Goal: Task Accomplishment & Management: Use online tool/utility

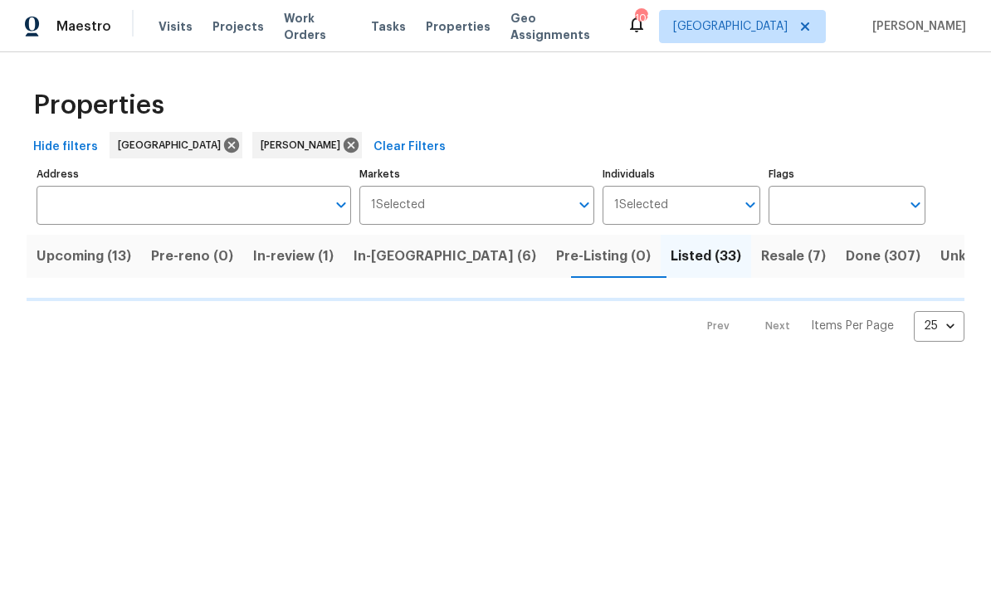
click at [301, 253] on span "In-review (1)" at bounding box center [293, 256] width 80 height 23
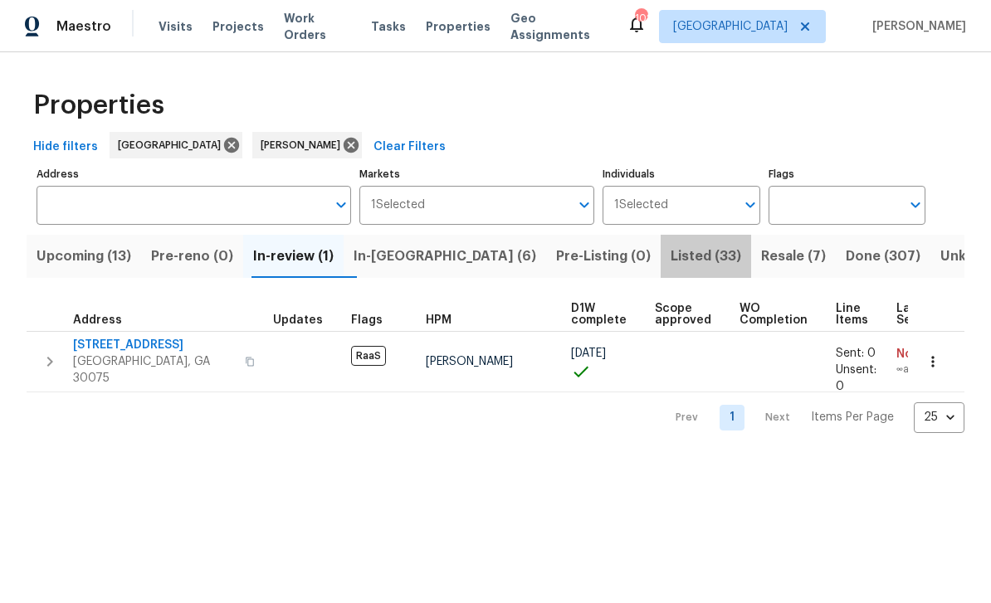
click at [670, 253] on span "Listed (33)" at bounding box center [705, 256] width 71 height 23
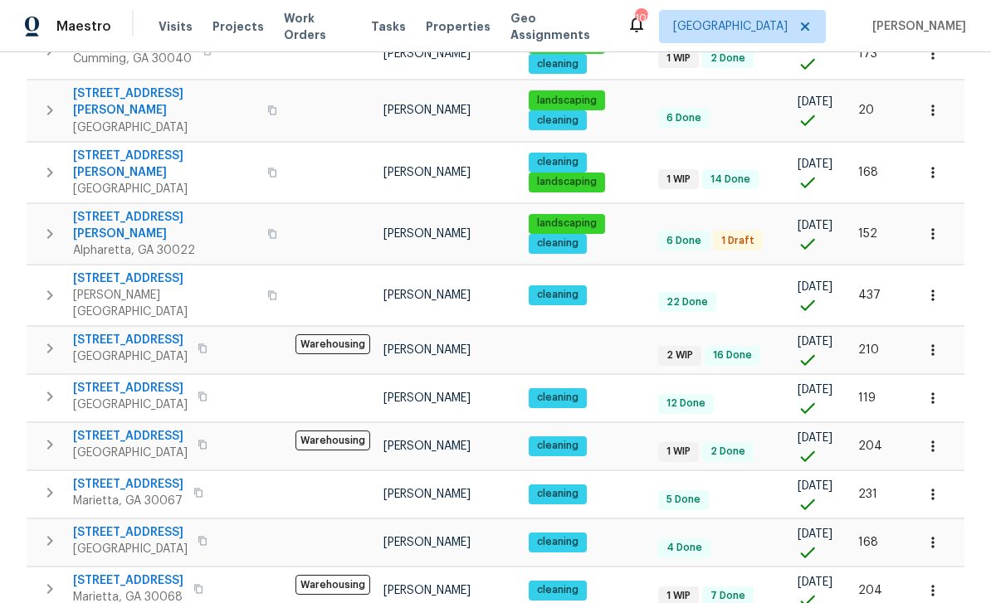
scroll to position [967, 0]
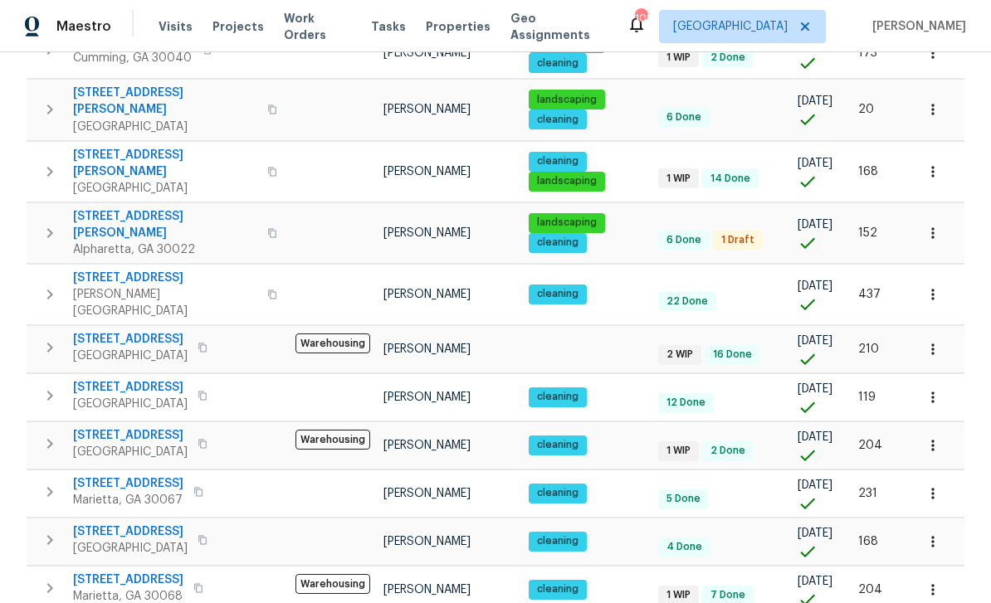
click at [113, 427] on span "165 N River Dr Unit G" at bounding box center [130, 435] width 114 height 17
click at [113, 524] on span "165 N River Dr Unit B" at bounding box center [130, 532] width 114 height 17
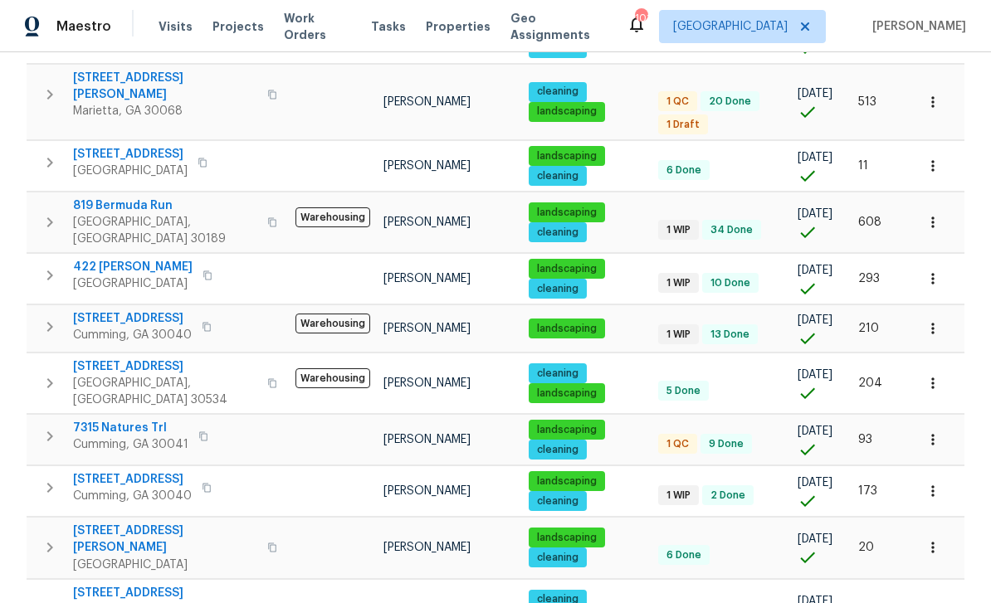
scroll to position [521, 0]
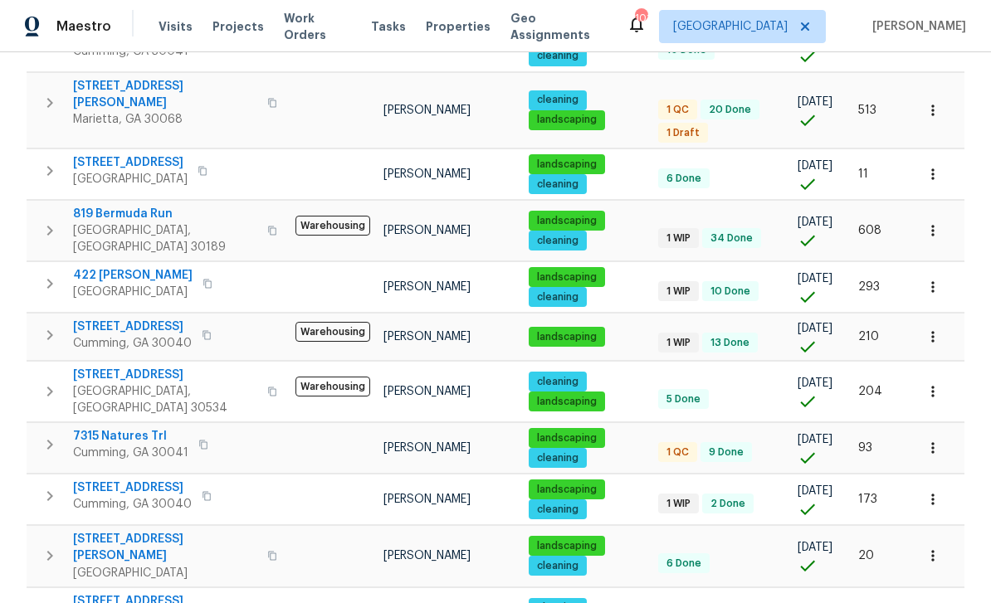
click at [267, 226] on icon "button" at bounding box center [272, 231] width 10 height 10
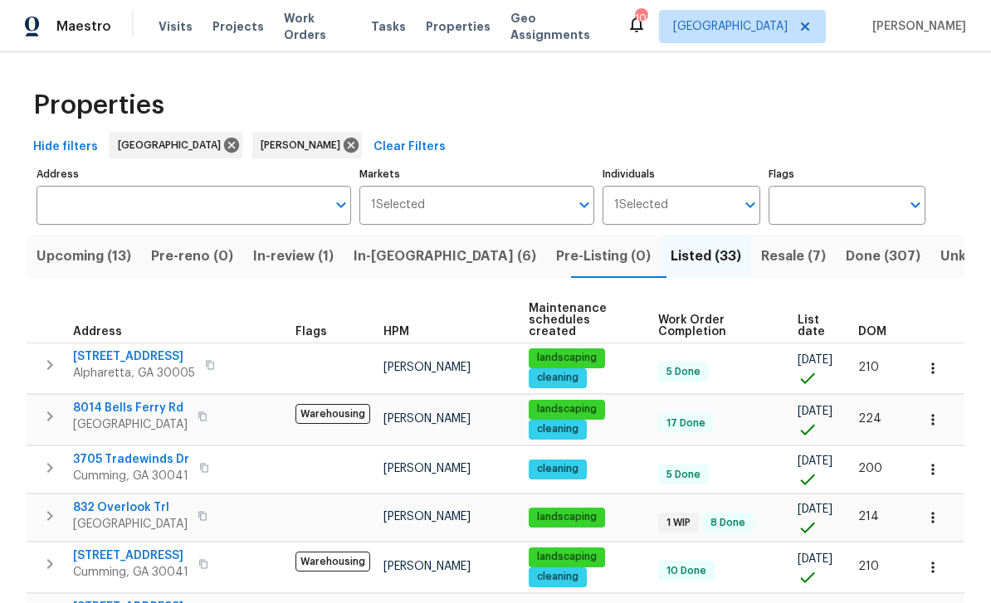
scroll to position [0, 0]
click at [102, 251] on span "Upcoming (13)" at bounding box center [84, 256] width 95 height 23
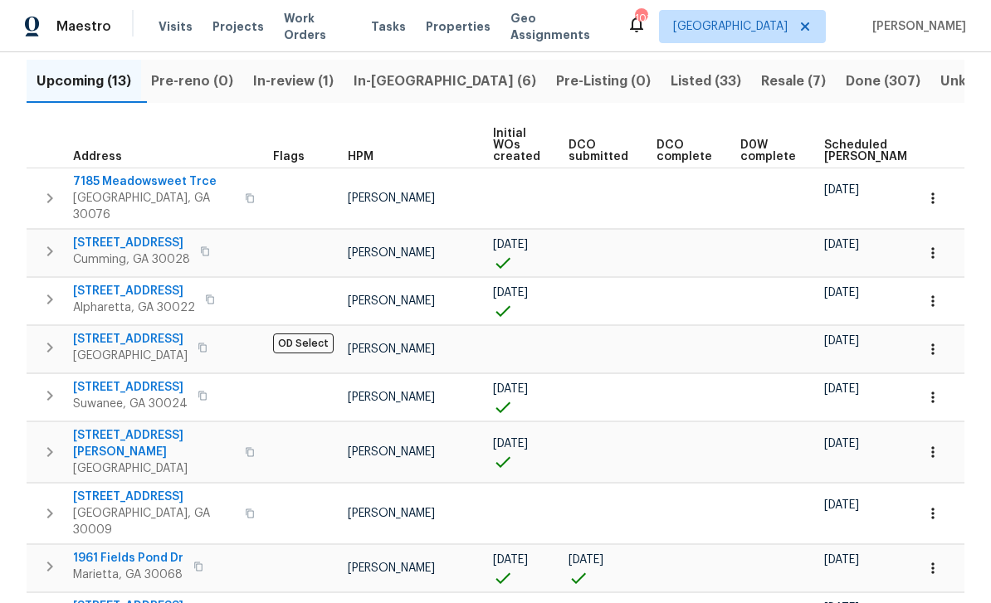
scroll to position [158, 0]
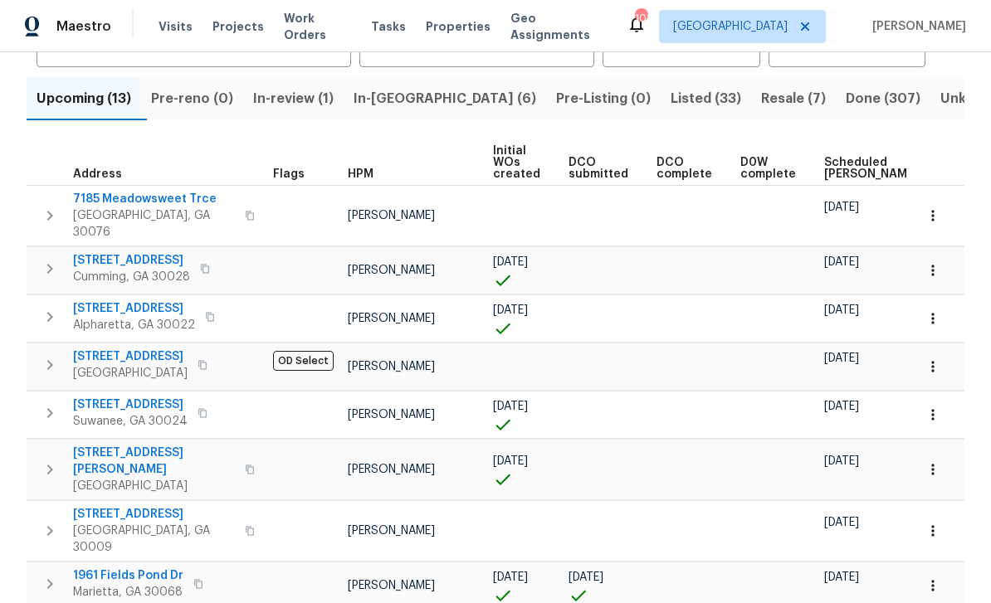
click at [833, 166] on span "Scheduled COE" at bounding box center [871, 168] width 94 height 23
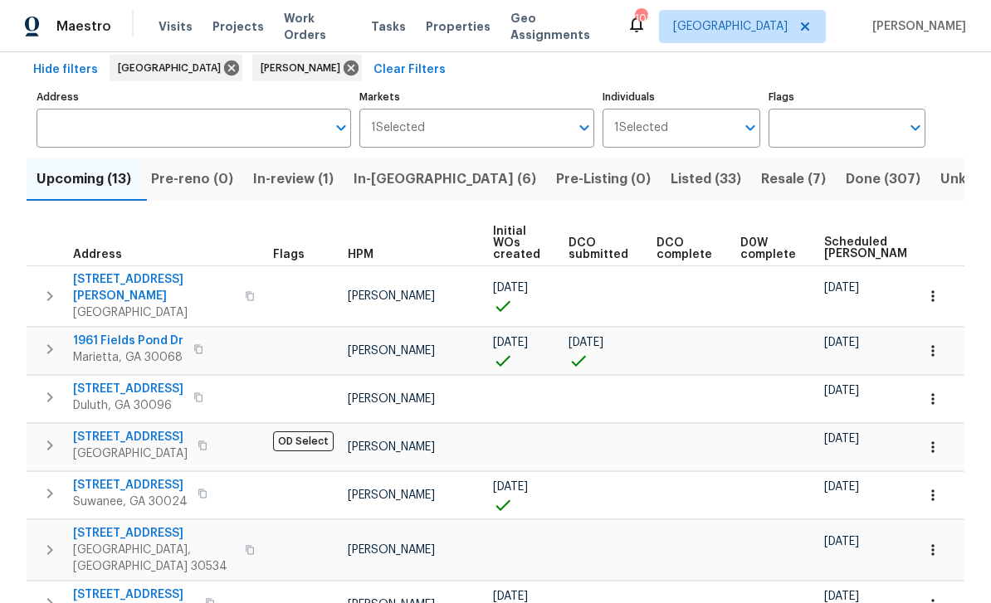
scroll to position [81, 0]
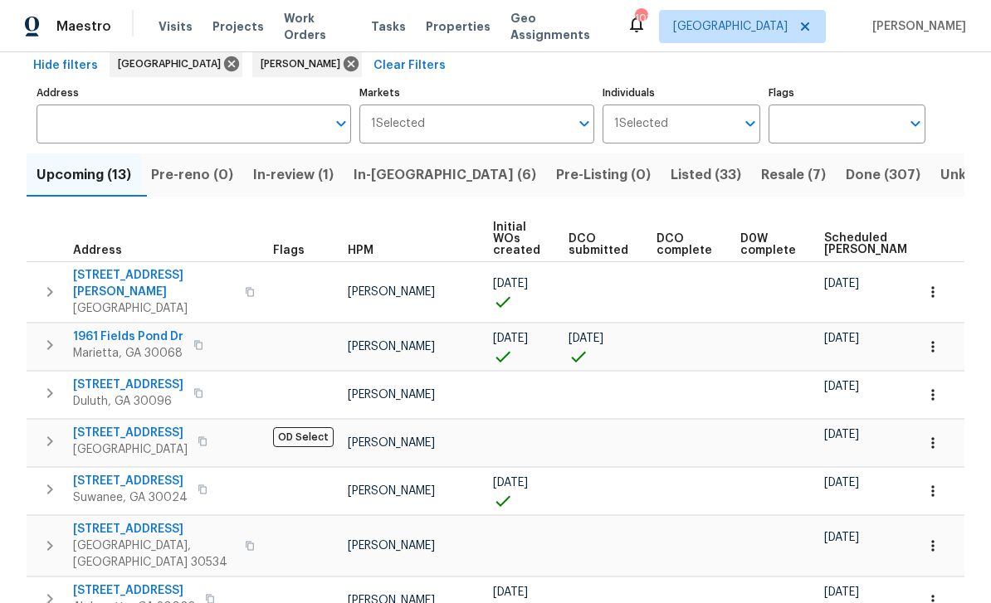
click at [117, 331] on span "1961 Fields Pond Dr" at bounding box center [128, 337] width 110 height 17
click at [402, 175] on span "In-reno (6)" at bounding box center [444, 174] width 183 height 23
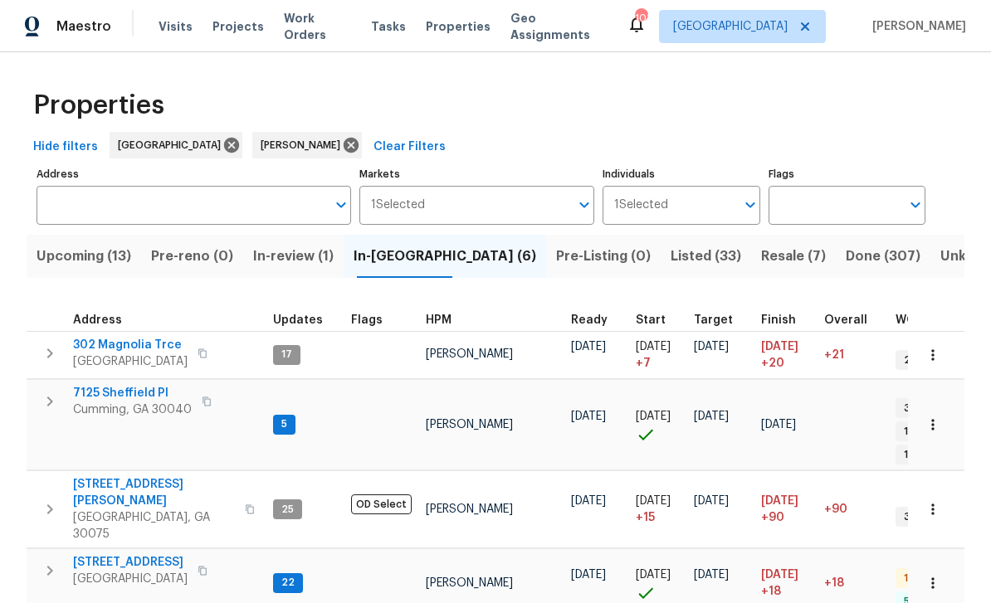
click at [97, 554] on span "144 Oak Haven Dr" at bounding box center [130, 562] width 114 height 17
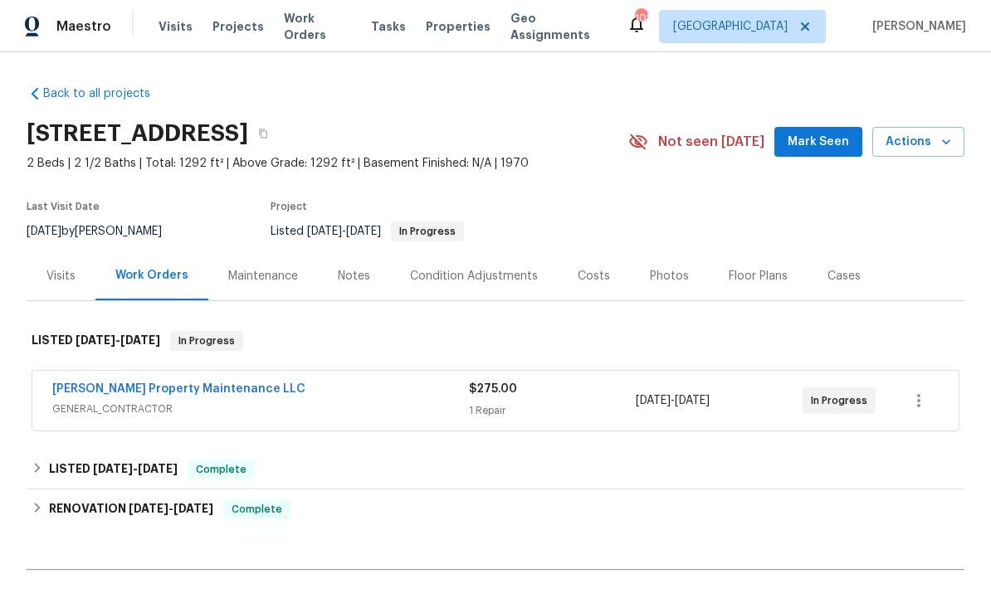
click at [359, 281] on div "Notes" at bounding box center [354, 276] width 32 height 17
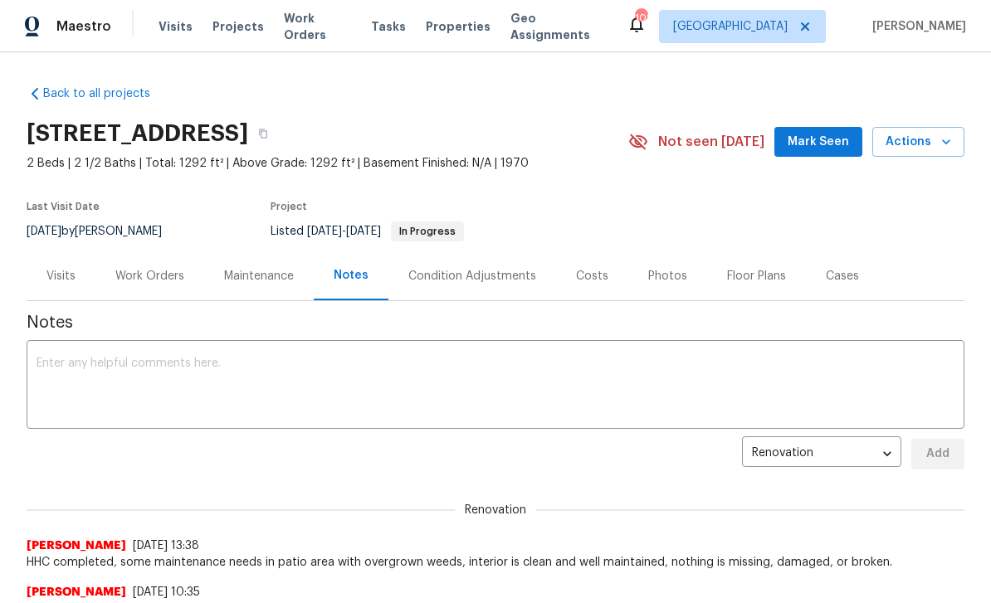
click at [57, 367] on textarea at bounding box center [496, 387] width 918 height 58
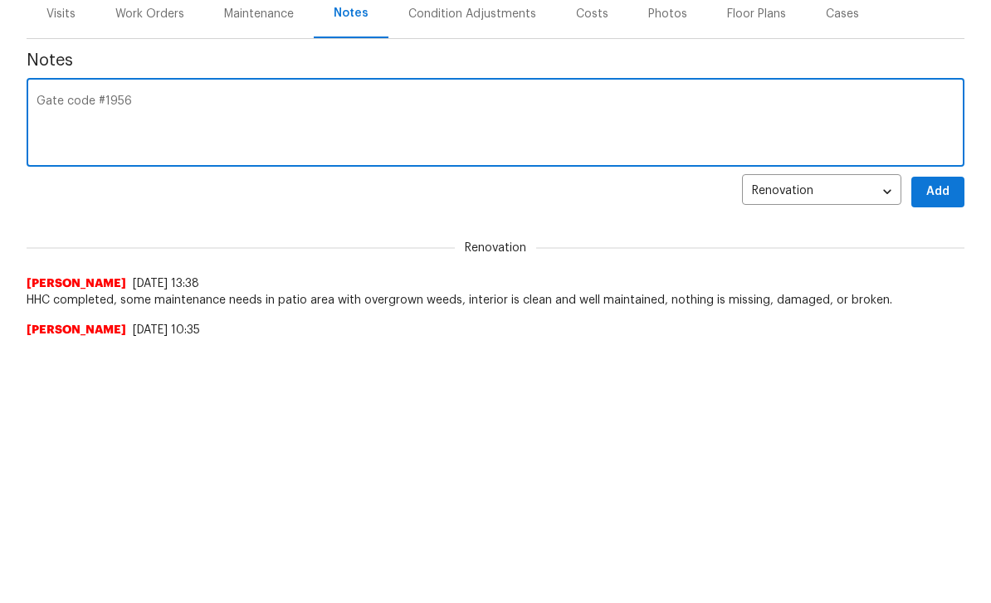
type textarea "Gate code #1956"
click at [940, 444] on span "Add" at bounding box center [937, 454] width 27 height 21
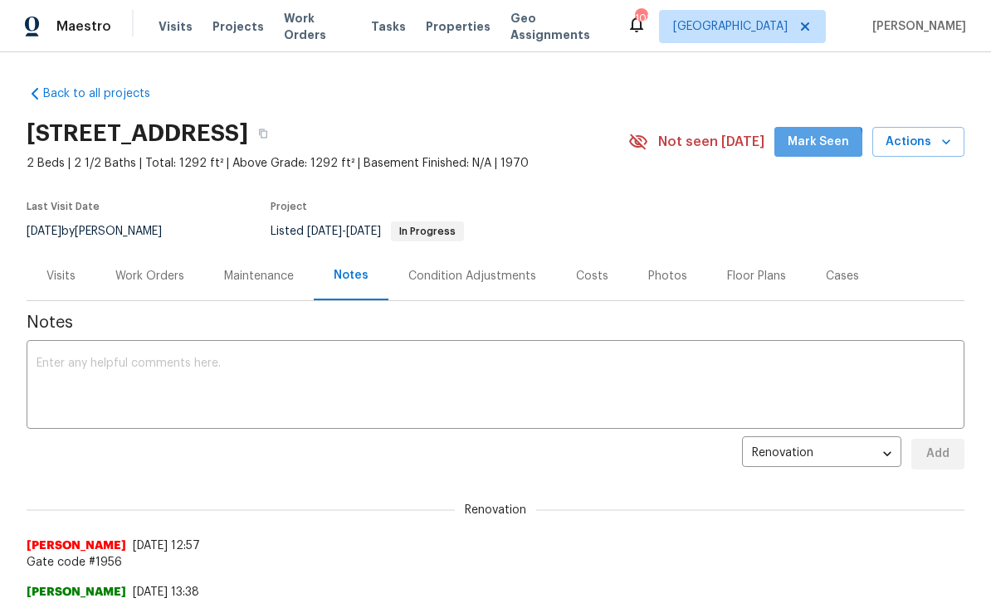
click at [823, 132] on span "Mark Seen" at bounding box center [817, 142] width 61 height 21
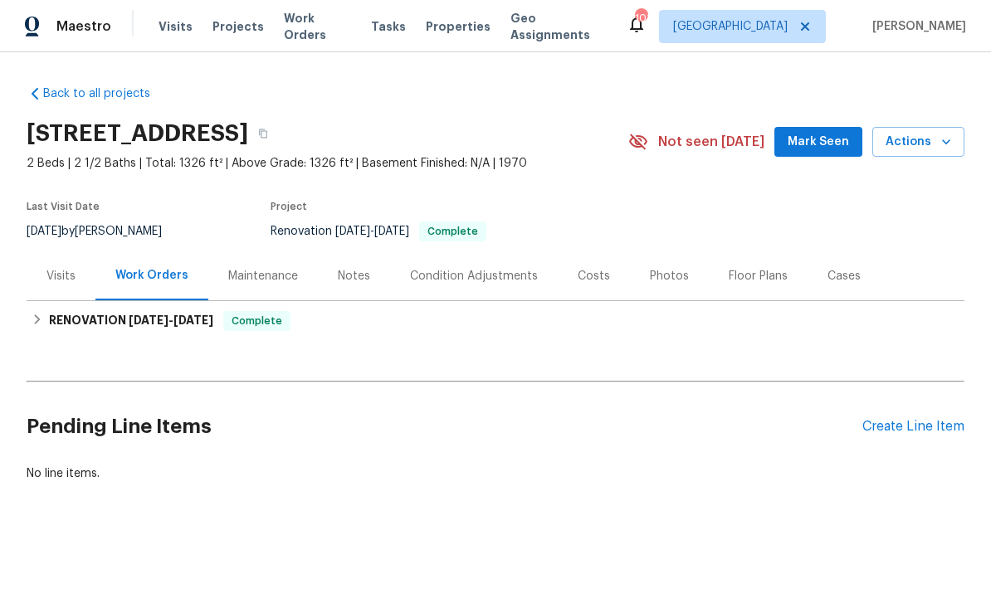
click at [661, 271] on div "Photos" at bounding box center [669, 276] width 39 height 17
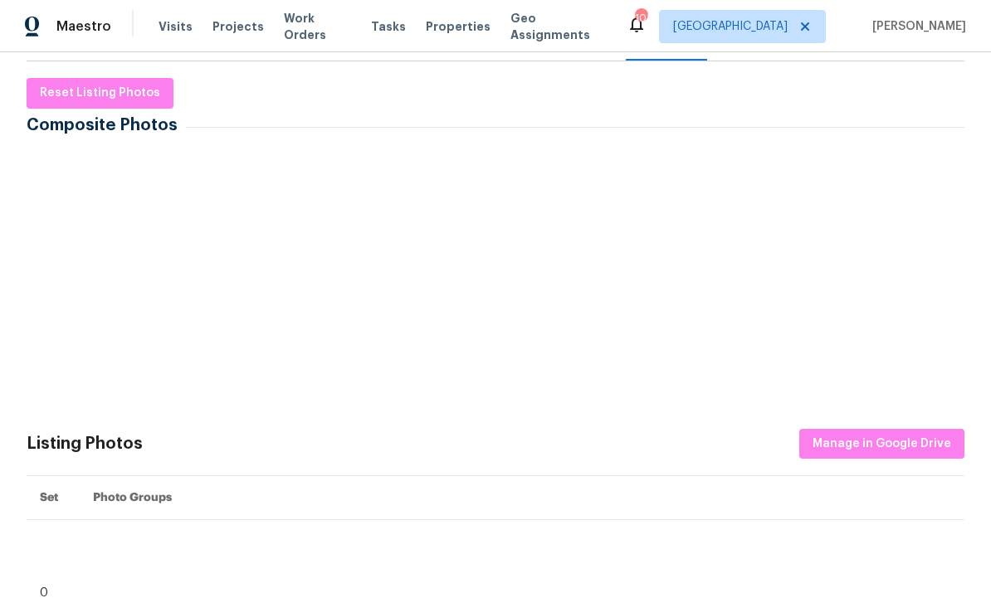
scroll to position [251, 0]
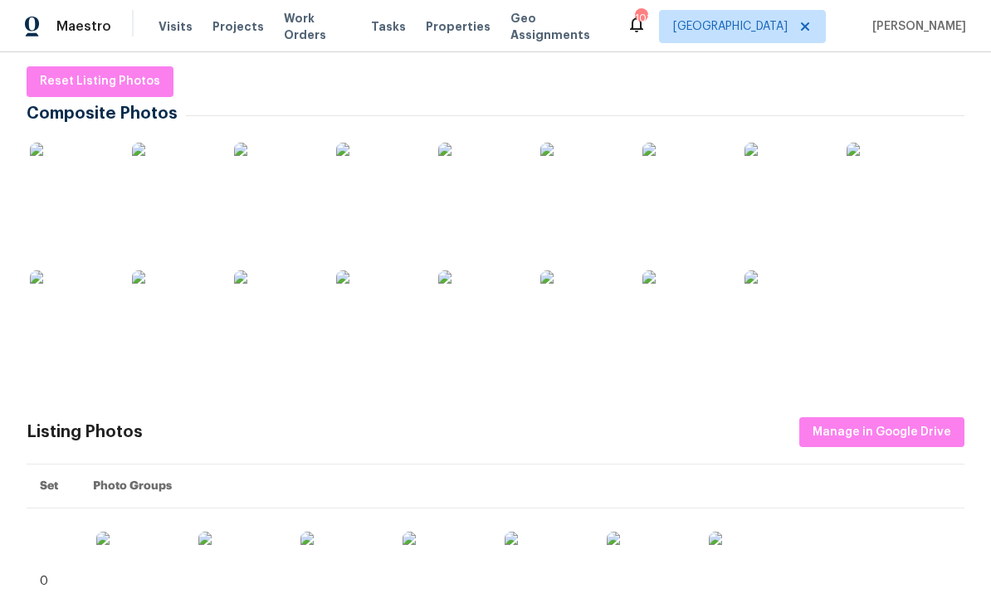
click at [394, 312] on img at bounding box center [377, 311] width 83 height 83
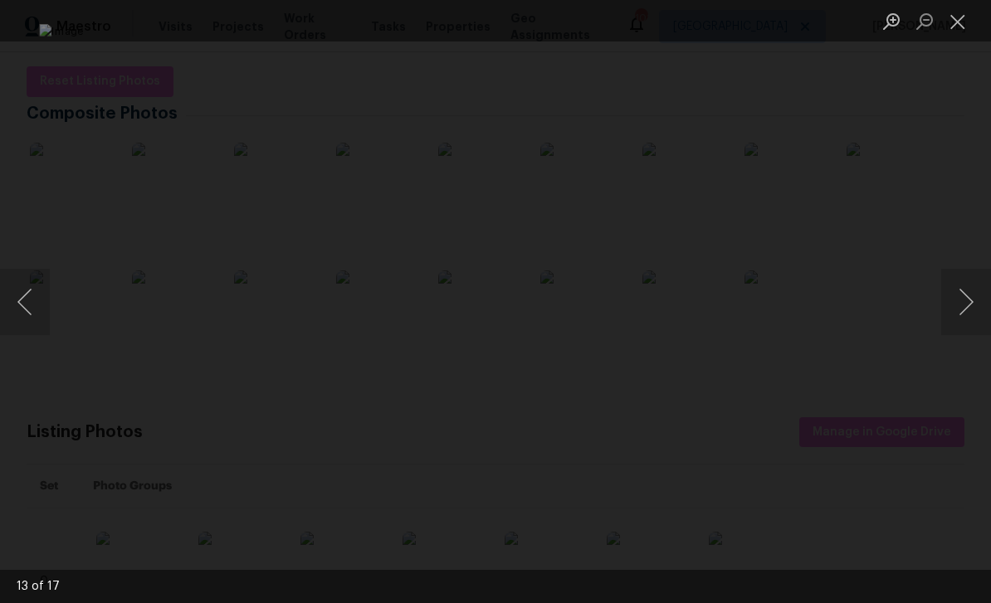
click at [39, 317] on button "Previous image" at bounding box center [25, 302] width 50 height 66
click at [33, 314] on button "Previous image" at bounding box center [25, 302] width 50 height 66
click at [31, 316] on button "Previous image" at bounding box center [25, 302] width 50 height 66
click at [30, 318] on button "Previous image" at bounding box center [25, 302] width 50 height 66
click at [27, 314] on button "Previous image" at bounding box center [25, 302] width 50 height 66
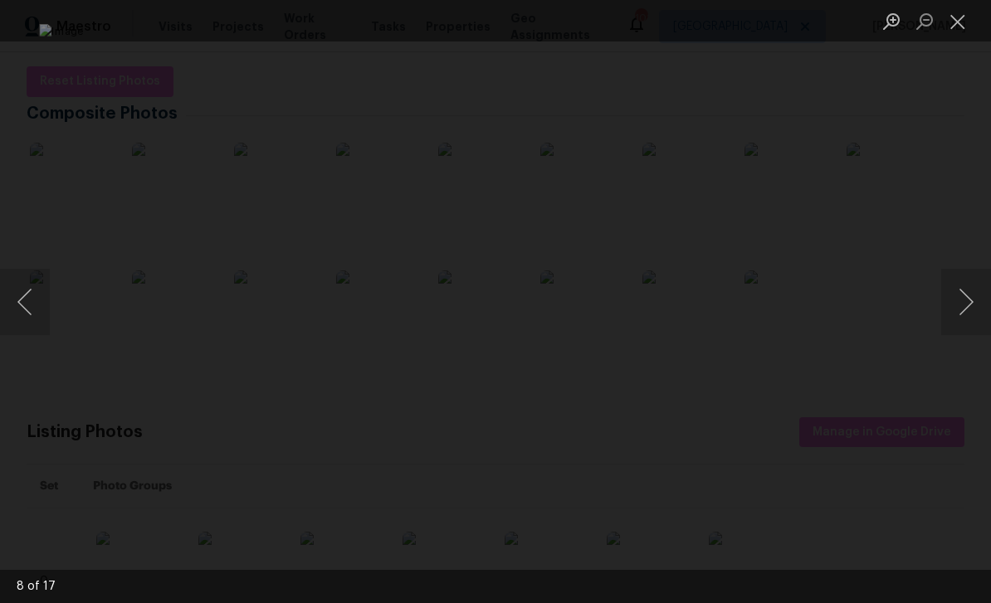
click at [27, 316] on button "Previous image" at bounding box center [25, 302] width 50 height 66
click at [29, 315] on button "Previous image" at bounding box center [25, 302] width 50 height 66
click at [27, 306] on button "Previous image" at bounding box center [25, 302] width 50 height 66
click at [25, 311] on button "Previous image" at bounding box center [25, 302] width 50 height 66
click at [27, 304] on button "Previous image" at bounding box center [25, 302] width 50 height 66
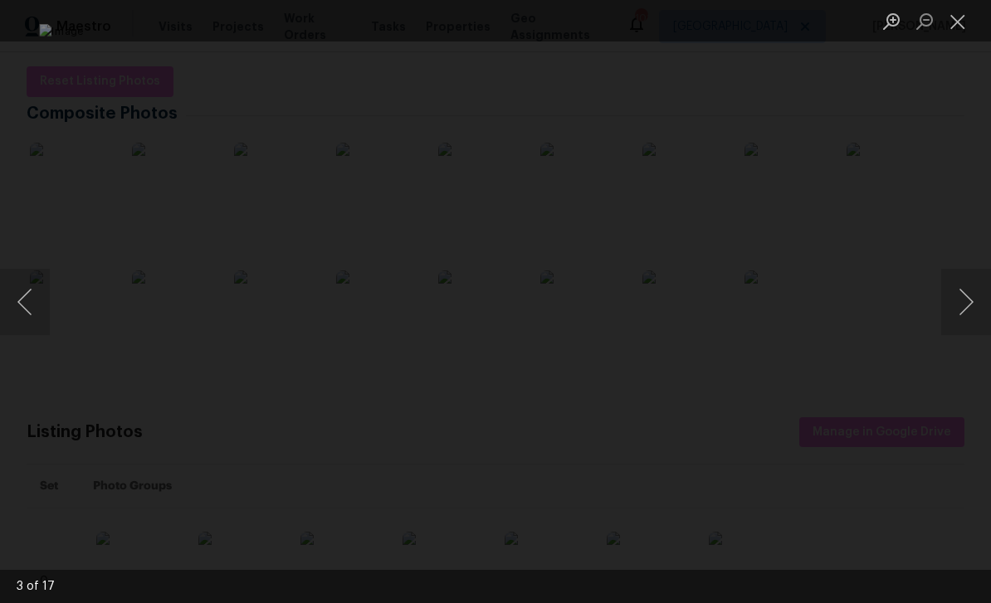
click at [28, 305] on button "Previous image" at bounding box center [25, 302] width 50 height 66
click at [26, 303] on button "Previous image" at bounding box center [25, 302] width 50 height 66
click at [24, 303] on button "Previous image" at bounding box center [25, 302] width 50 height 66
click at [25, 304] on button "Previous image" at bounding box center [25, 302] width 50 height 66
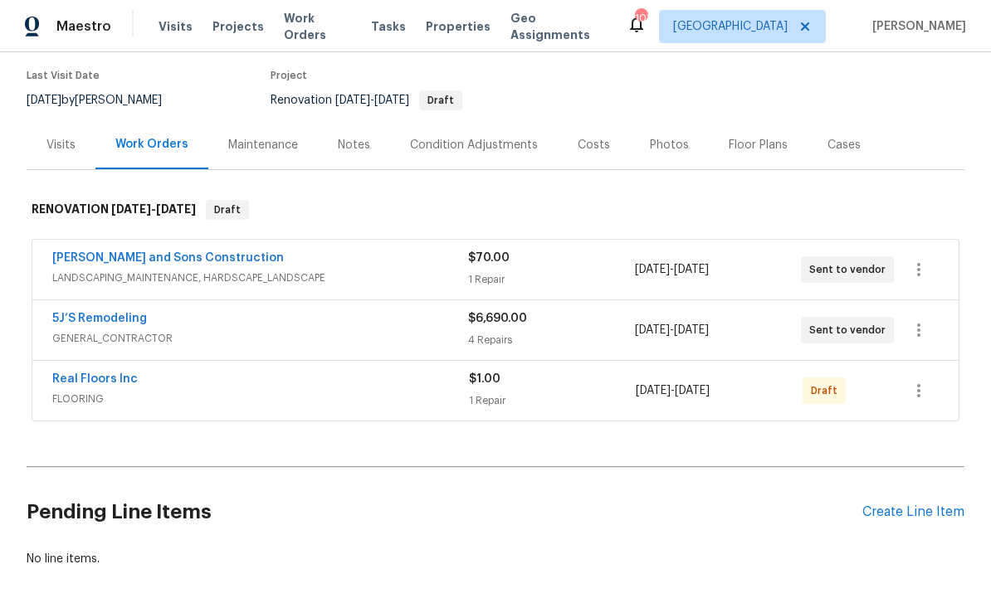
scroll to position [139, 0]
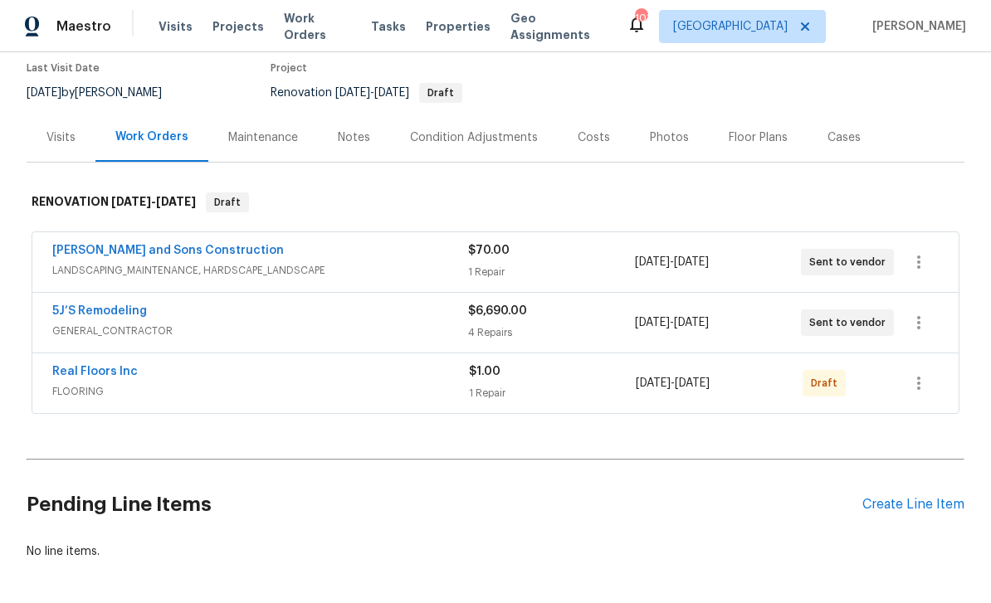
click at [76, 311] on link "5J’S Remodeling" at bounding box center [99, 311] width 95 height 12
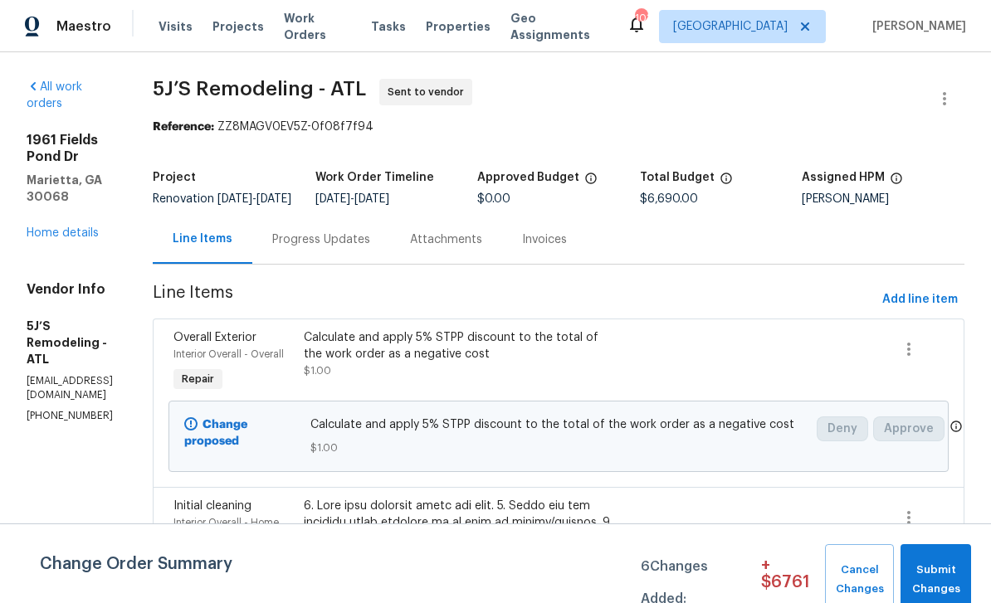
click at [51, 227] on link "Home details" at bounding box center [63, 233] width 72 height 12
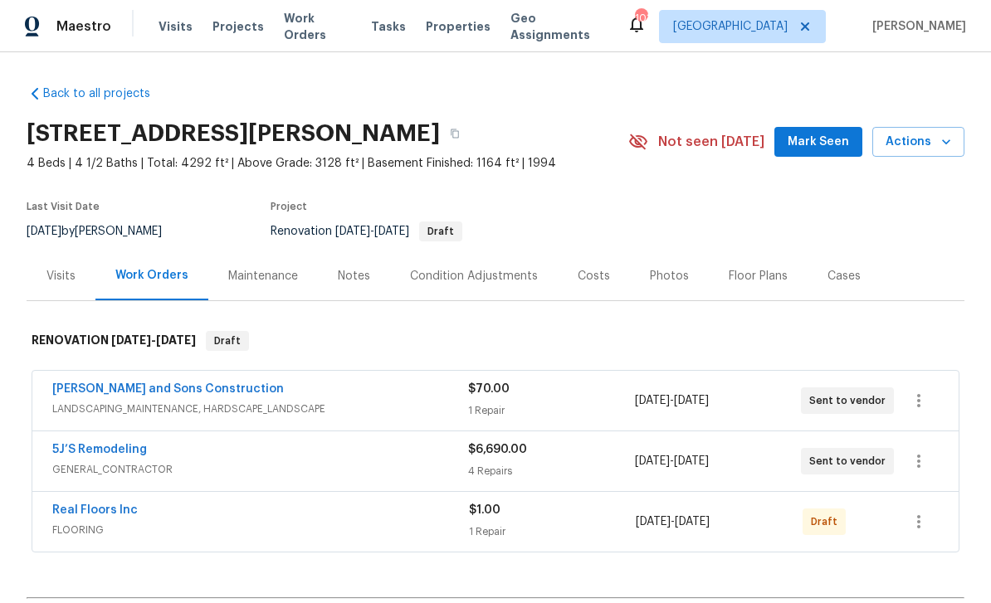
click at [665, 275] on div "Photos" at bounding box center [669, 276] width 39 height 17
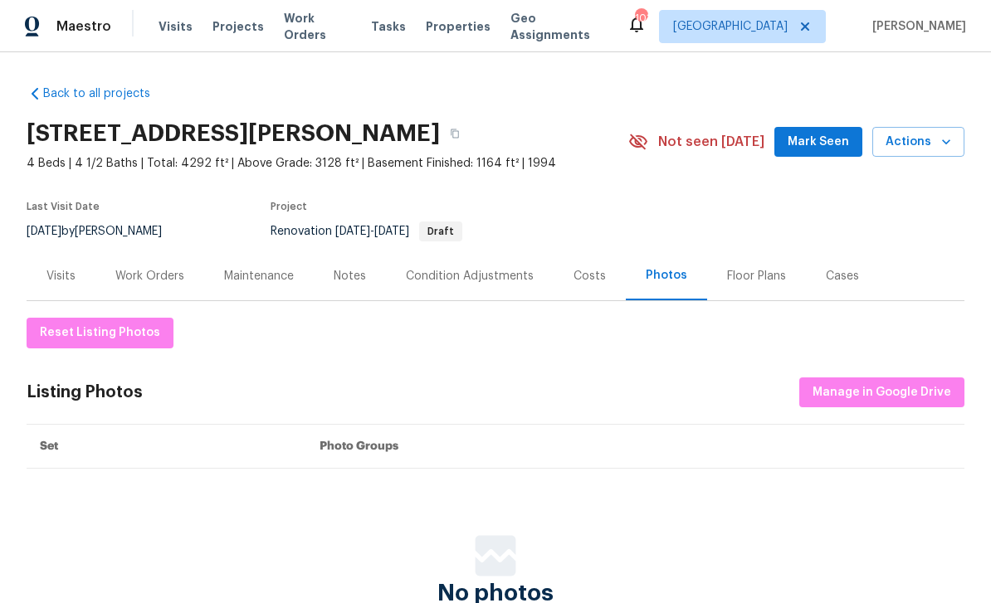
scroll to position [53, 0]
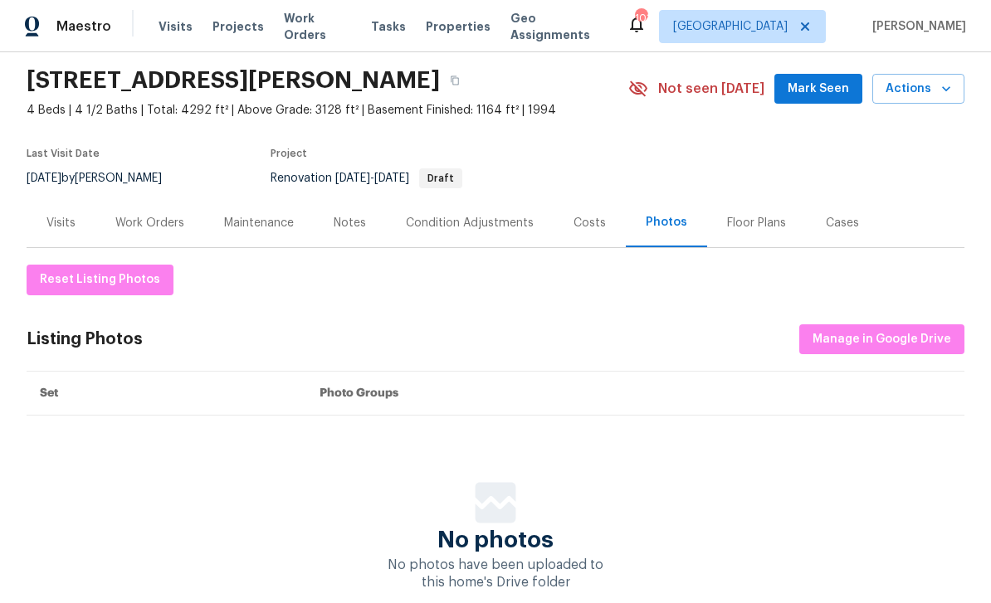
click at [592, 219] on div "Costs" at bounding box center [589, 223] width 32 height 17
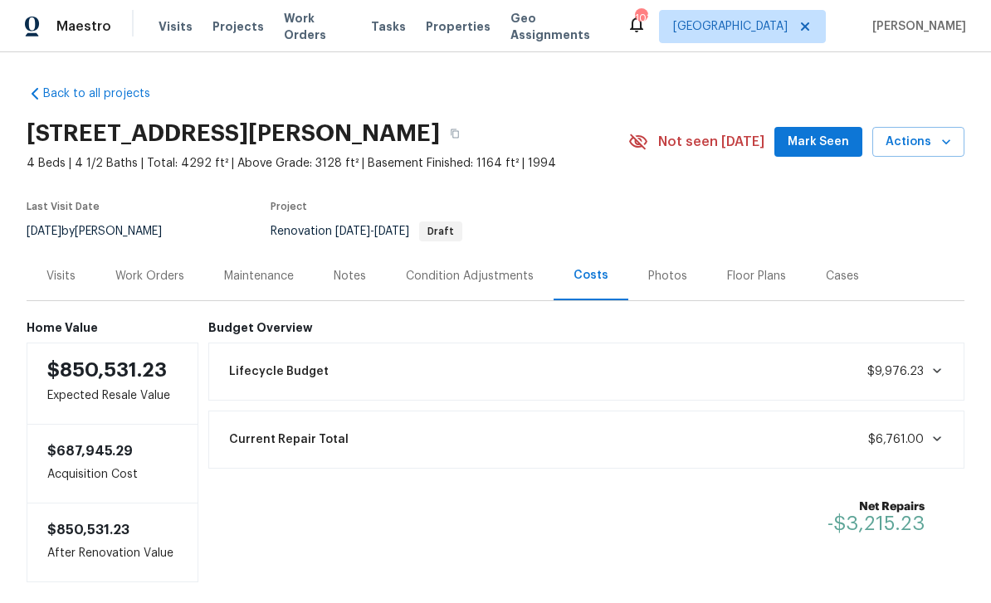
click at [811, 142] on span "Mark Seen" at bounding box center [817, 142] width 61 height 21
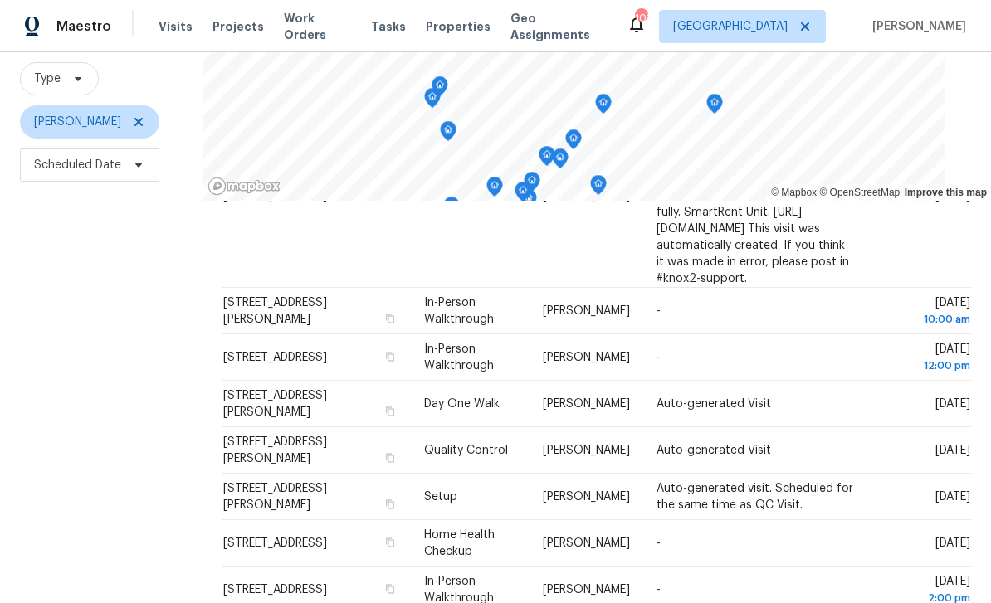
scroll to position [169, 0]
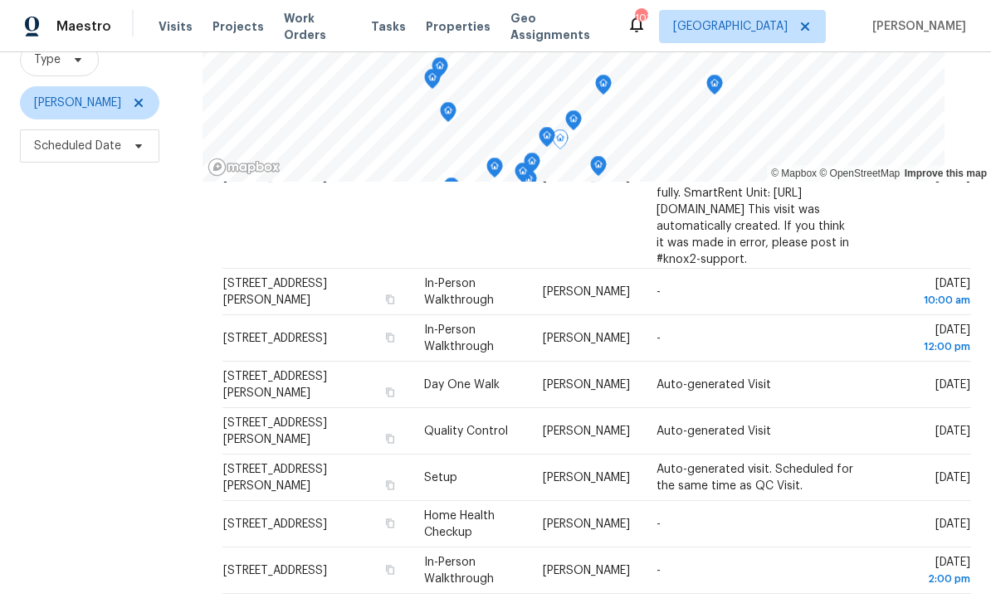
click at [0, 0] on icon at bounding box center [0, 0] width 0 height 0
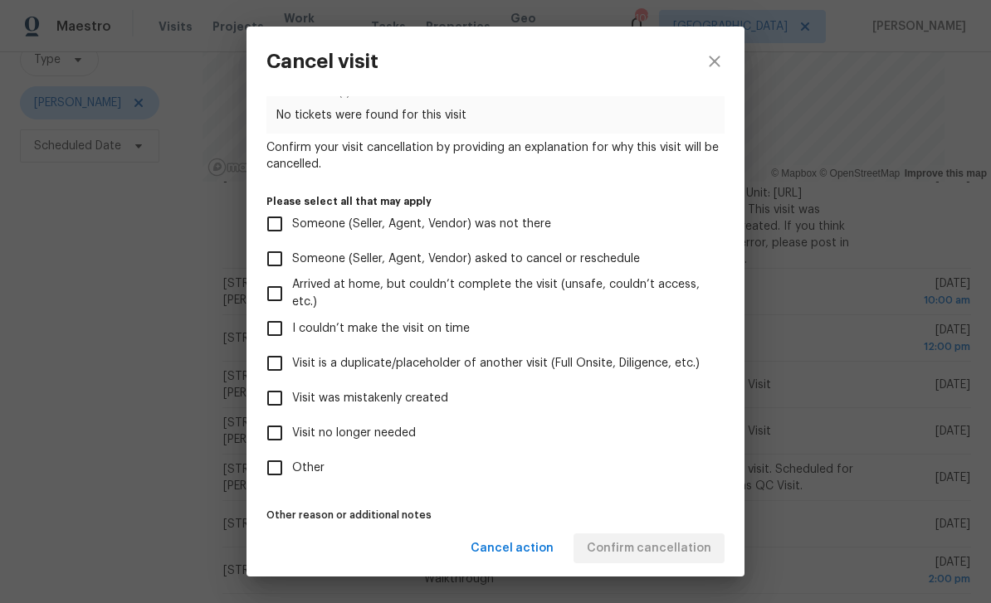
scroll to position [82, 0]
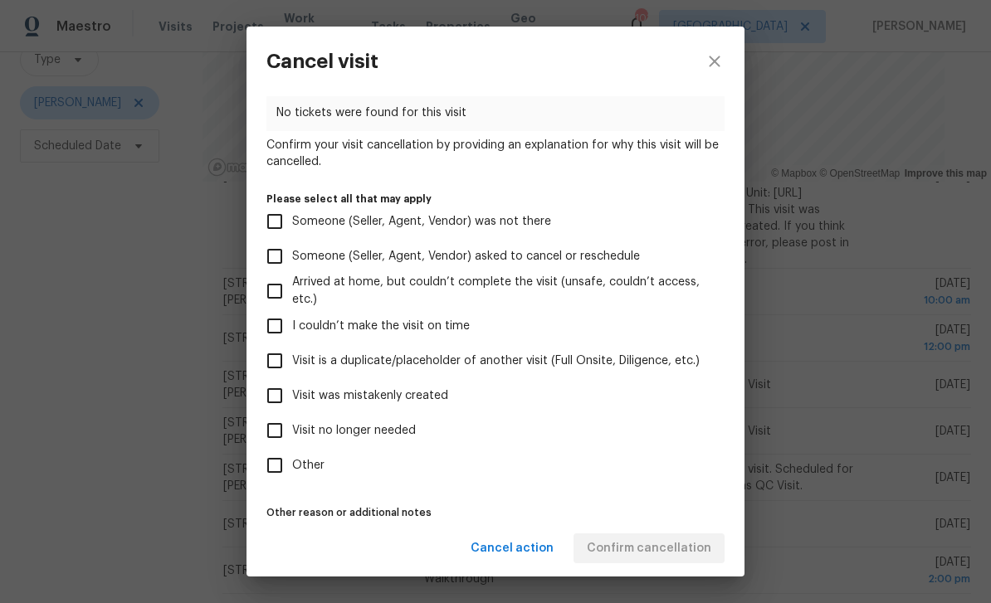
click at [282, 401] on input "Visit was mistakenly created" at bounding box center [274, 395] width 35 height 35
checkbox input "true"
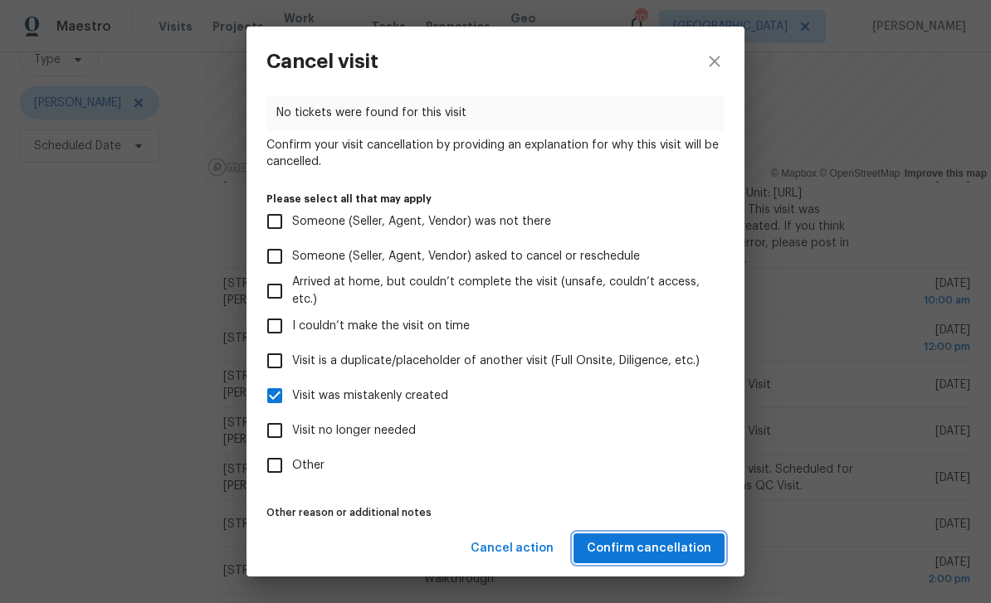
click at [691, 546] on span "Confirm cancellation" at bounding box center [649, 548] width 124 height 21
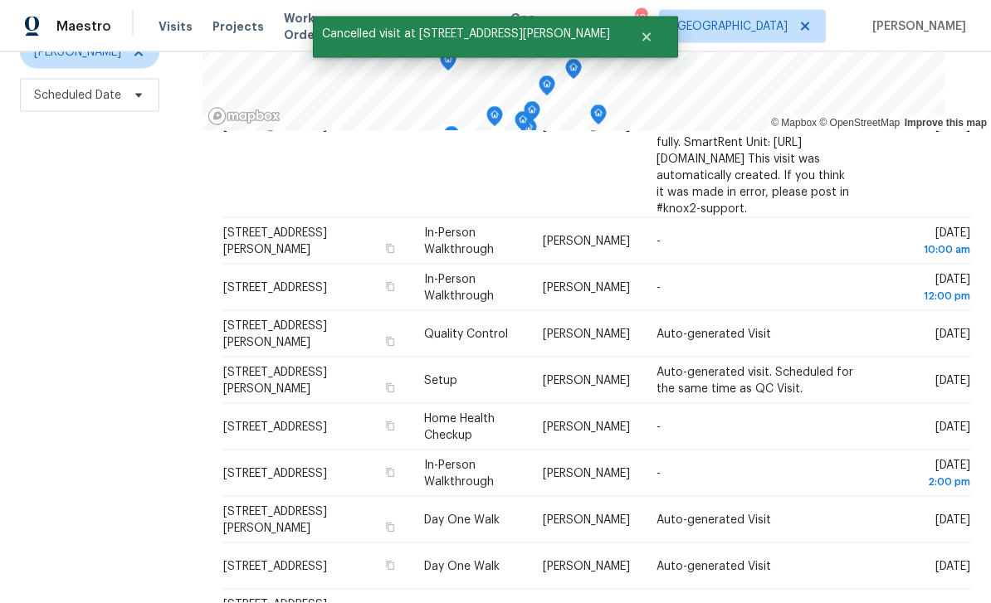
scroll to position [53, 0]
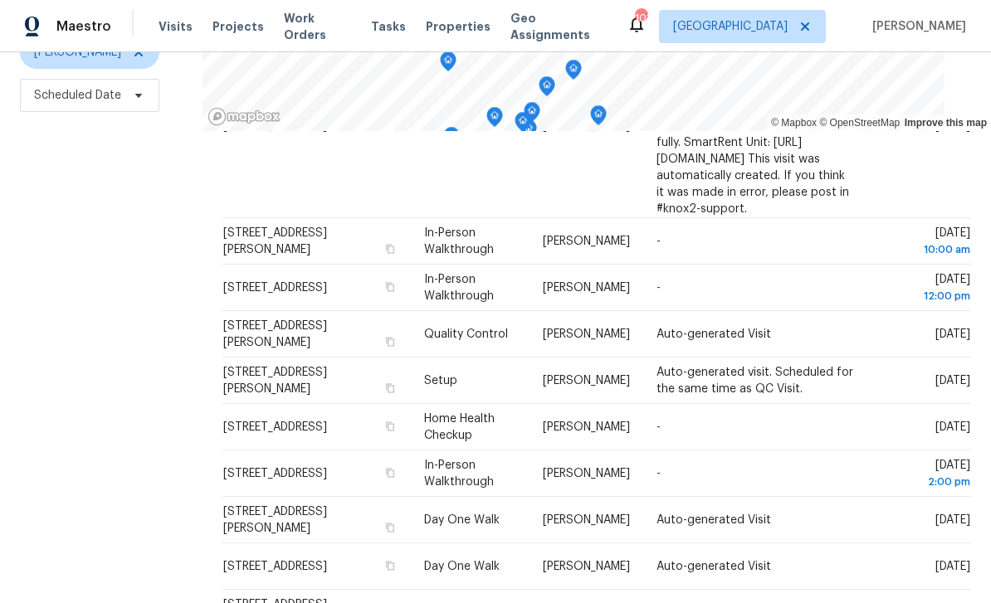
click at [0, 0] on icon at bounding box center [0, 0] width 0 height 0
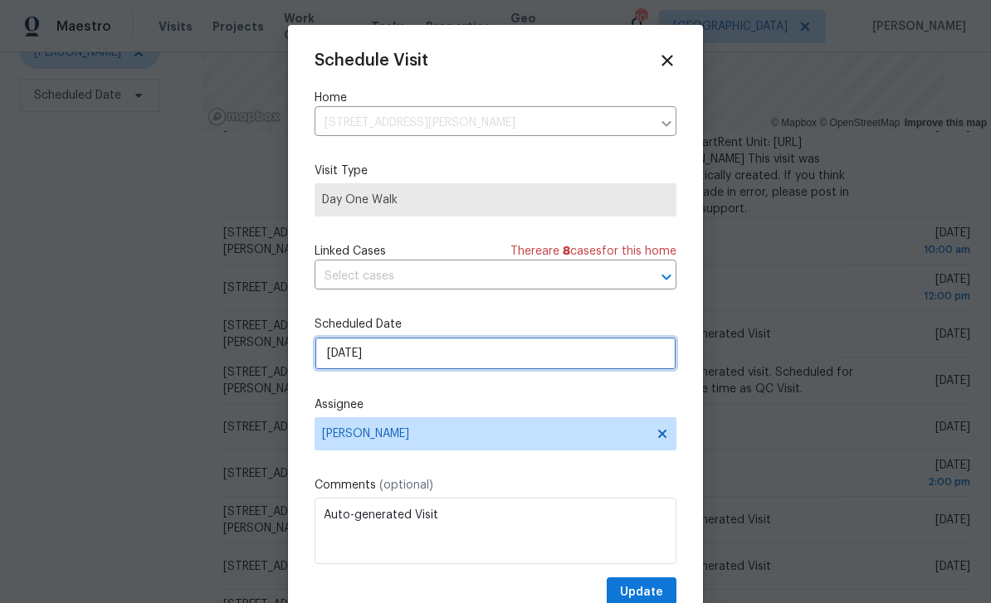
click at [629, 357] on input "10/10/2025" at bounding box center [495, 353] width 362 height 33
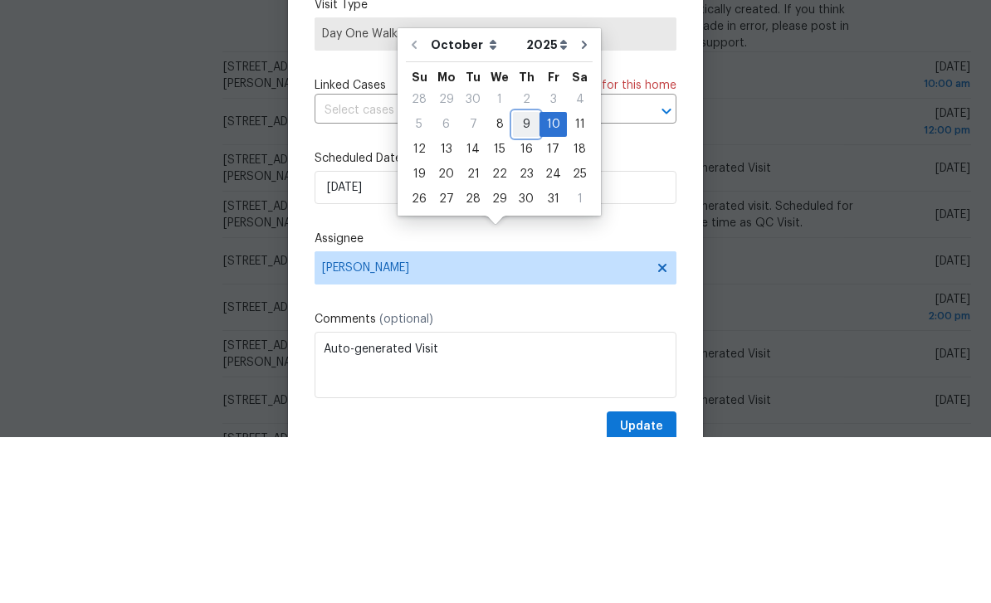
click at [524, 279] on div "9" at bounding box center [526, 290] width 27 height 23
type input "[DATE]"
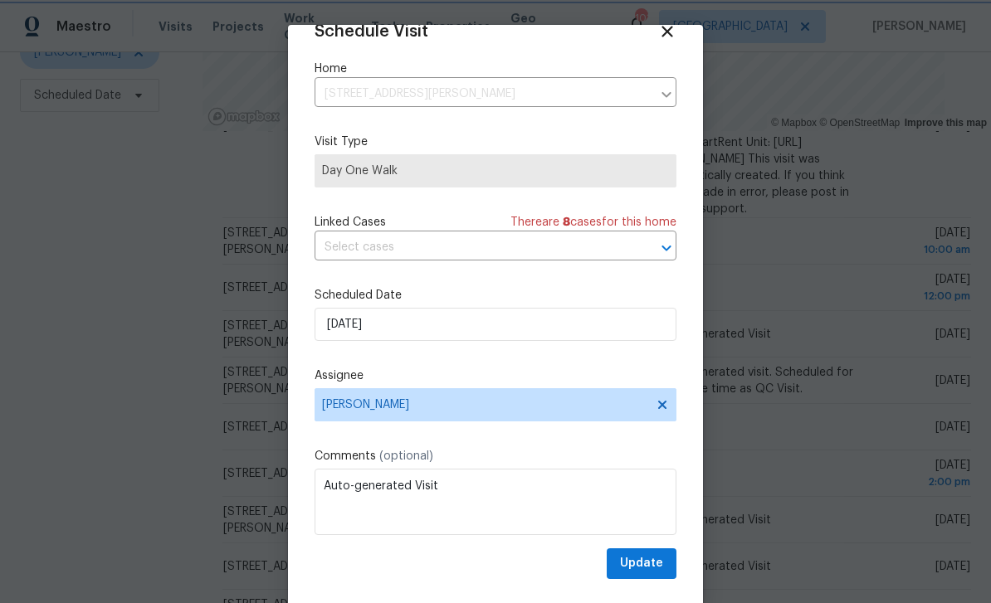
scroll to position [32, 0]
click at [654, 565] on span "Update" at bounding box center [641, 563] width 43 height 21
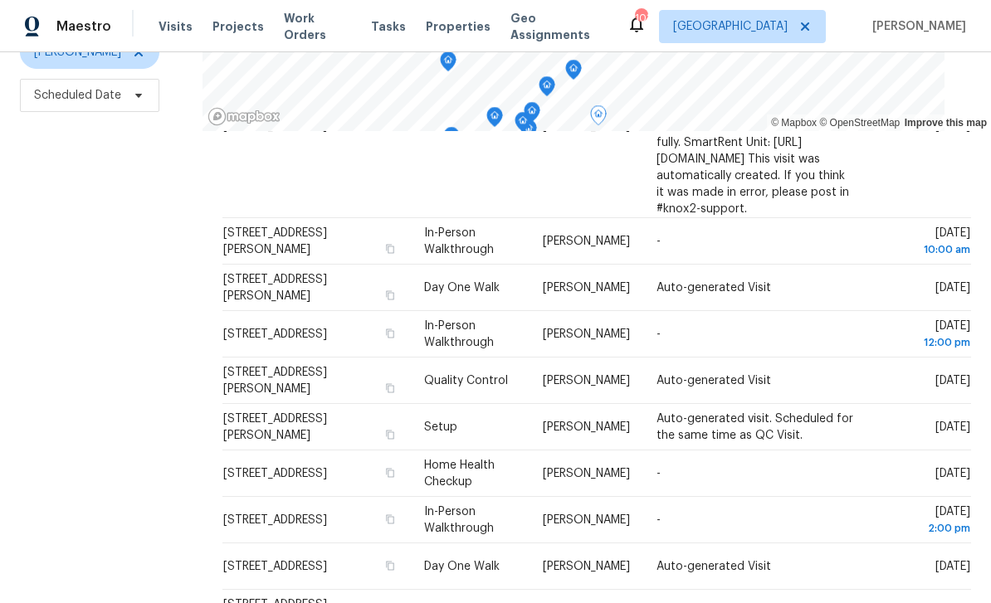
click at [0, 0] on icon at bounding box center [0, 0] width 0 height 0
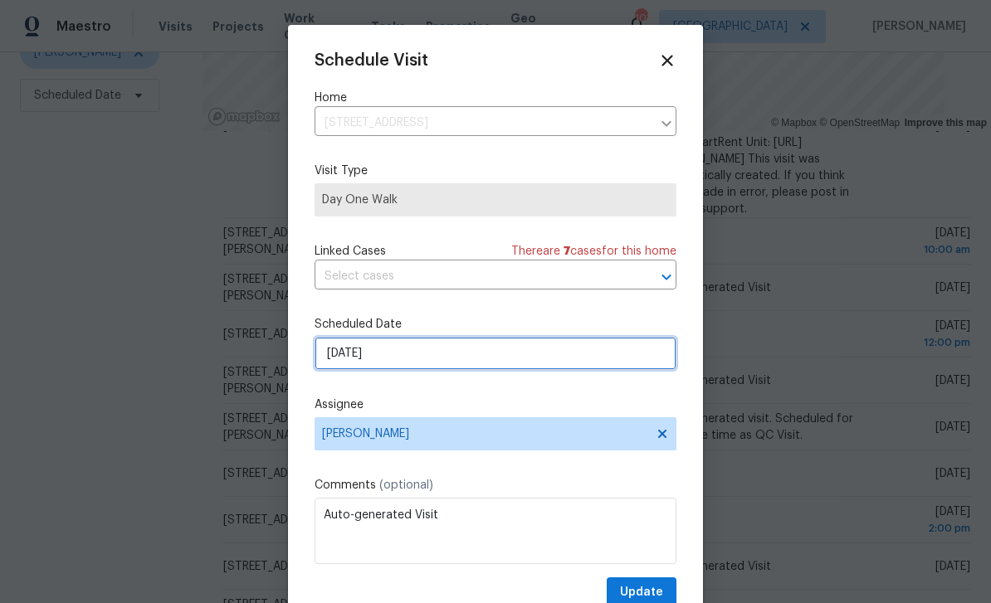
click at [620, 355] on input "10/10/2025" at bounding box center [495, 353] width 362 height 33
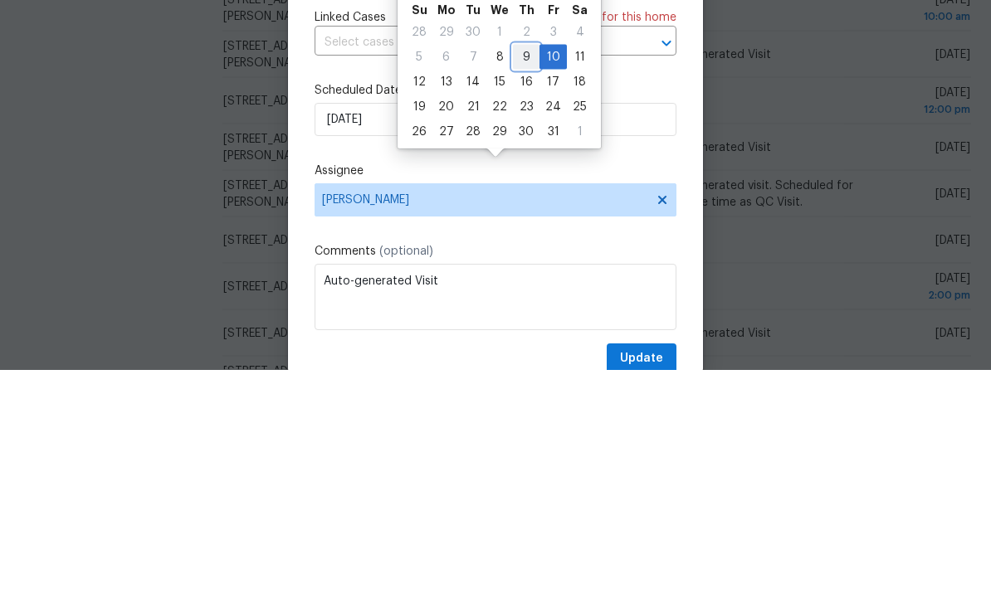
click at [527, 279] on div "9" at bounding box center [526, 290] width 27 height 23
type input "[DATE]"
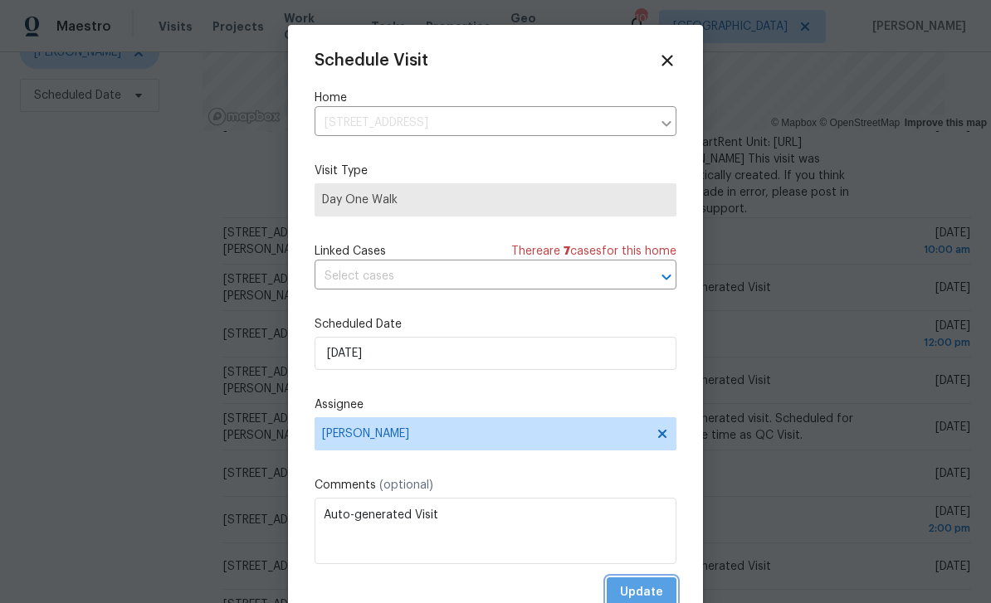
click at [659, 587] on span "Update" at bounding box center [641, 592] width 43 height 21
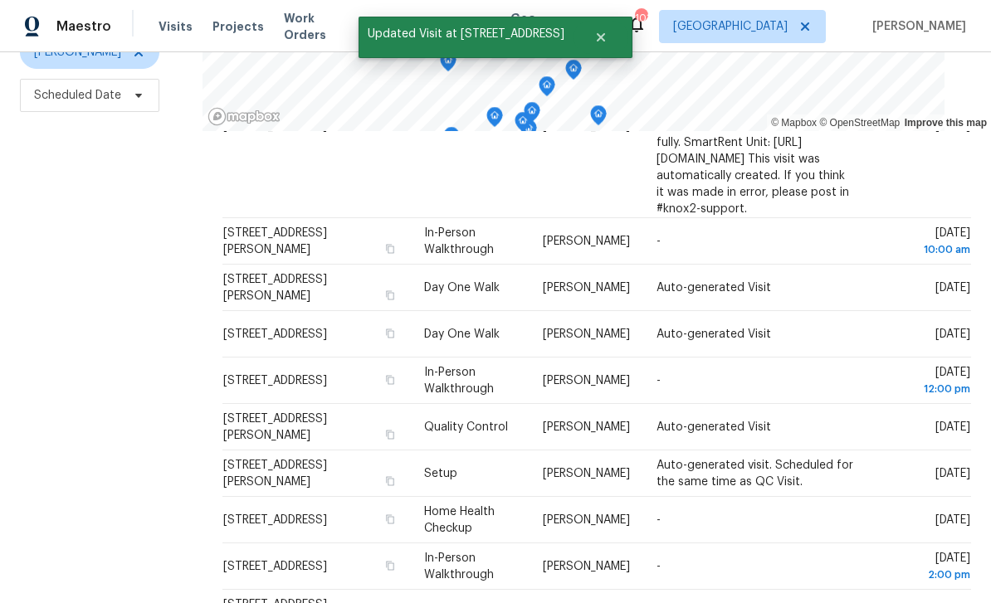
click at [0, 0] on icon at bounding box center [0, 0] width 0 height 0
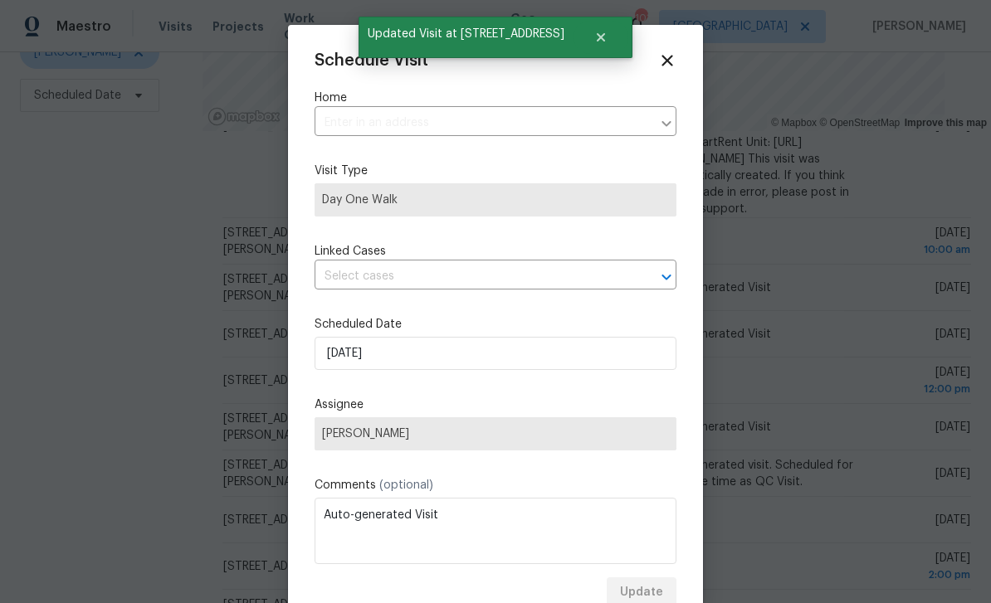
type input "[STREET_ADDRESS][PERSON_NAME]"
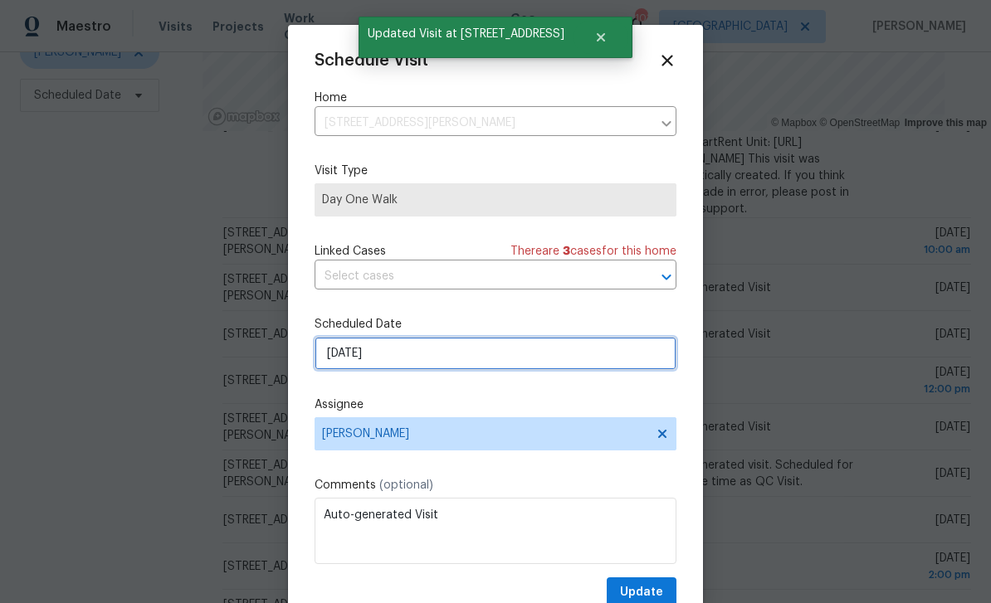
click at [612, 349] on input "[DATE]" at bounding box center [495, 353] width 362 height 33
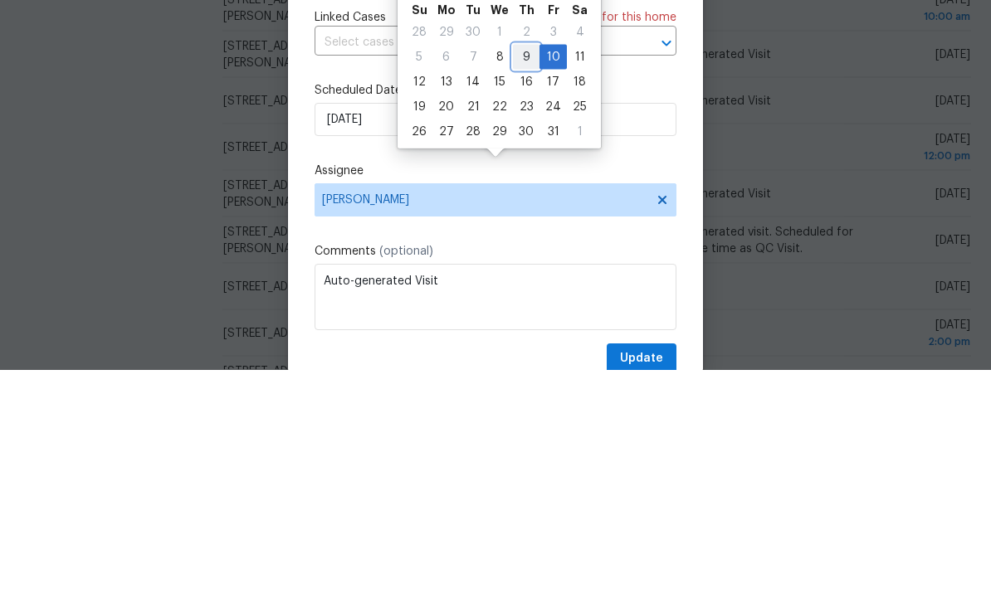
click at [524, 279] on div "9" at bounding box center [526, 290] width 27 height 23
type input "[DATE]"
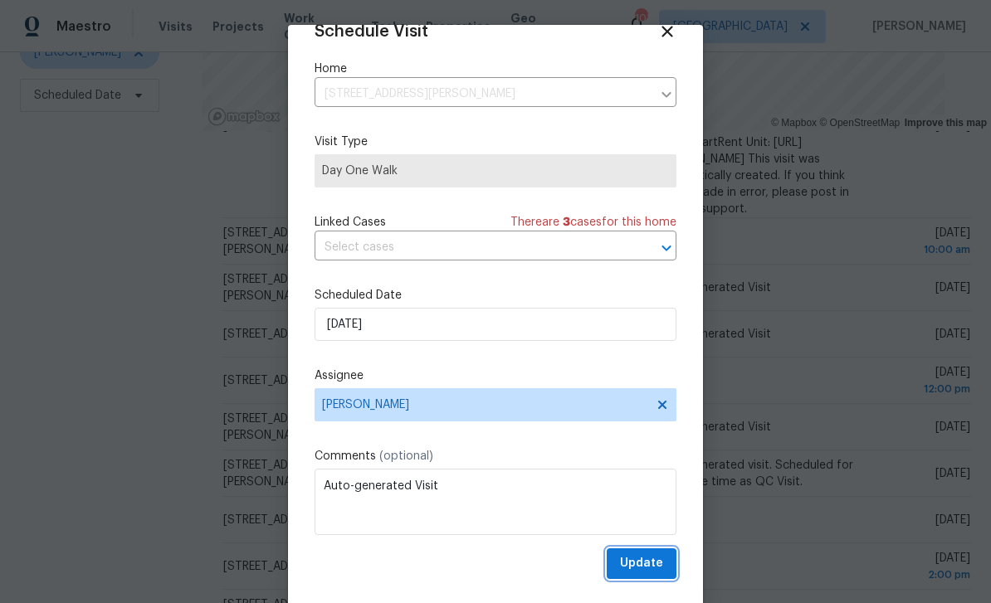
click at [655, 563] on span "Update" at bounding box center [641, 563] width 43 height 21
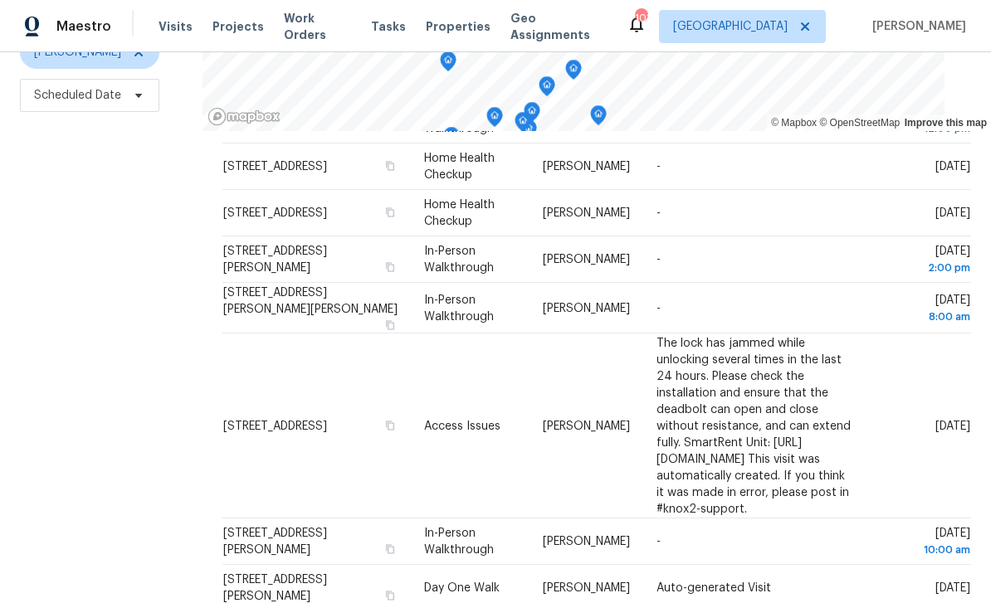
scroll to position [312, 0]
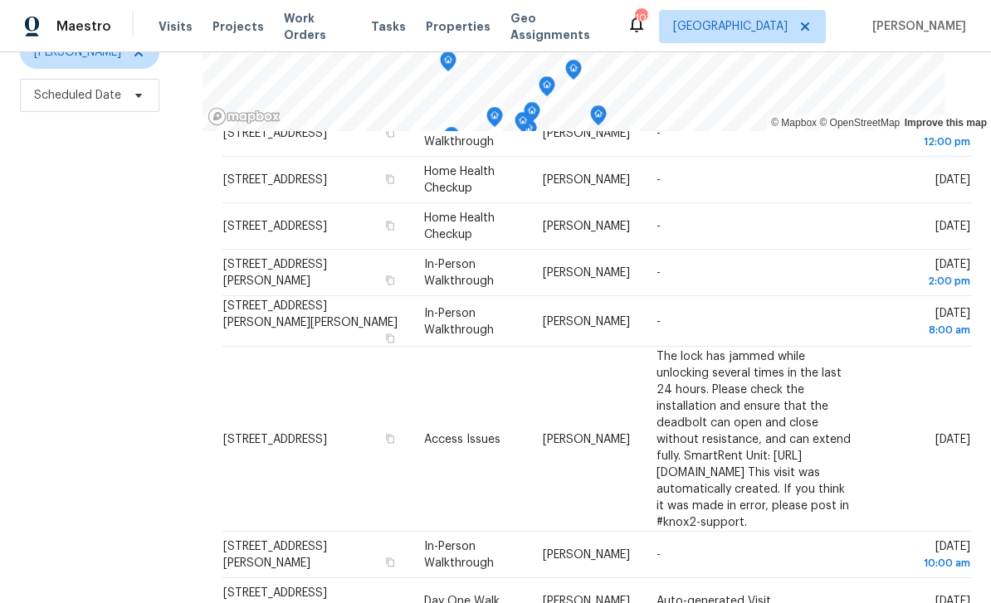
click at [0, 0] on div at bounding box center [0, 0] width 0 height 0
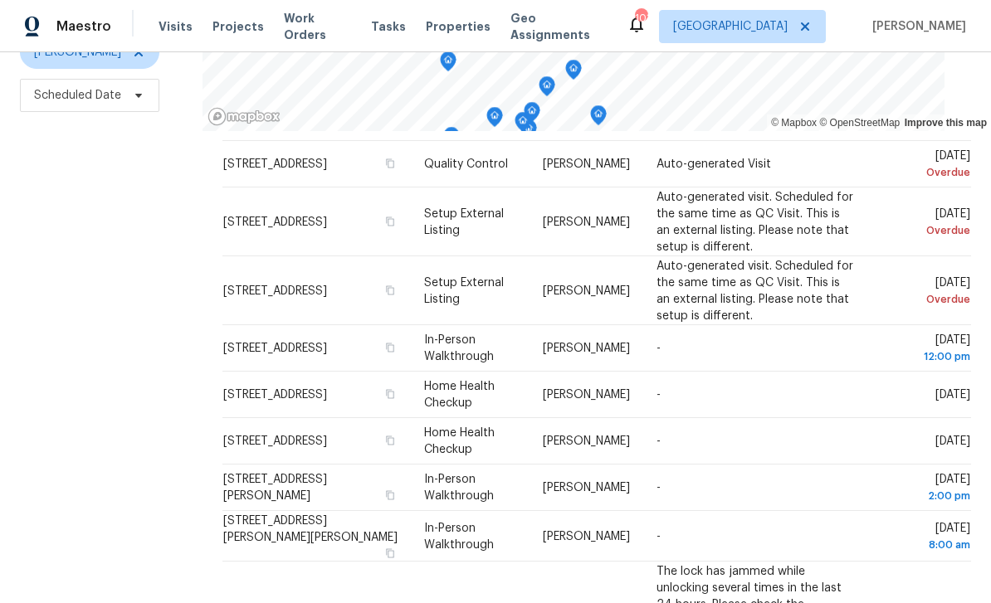
scroll to position [105, 0]
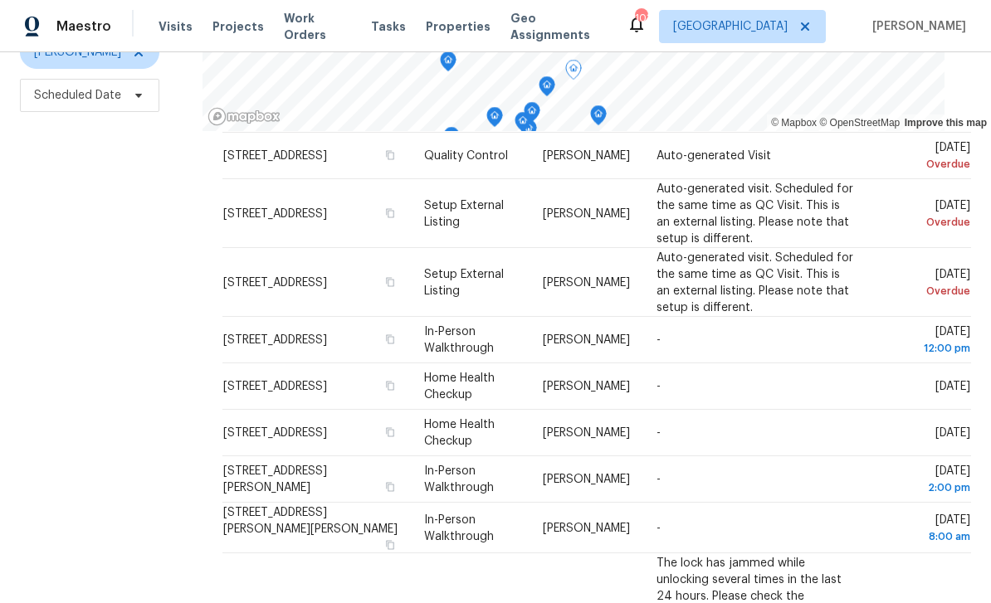
click at [0, 0] on icon at bounding box center [0, 0] width 0 height 0
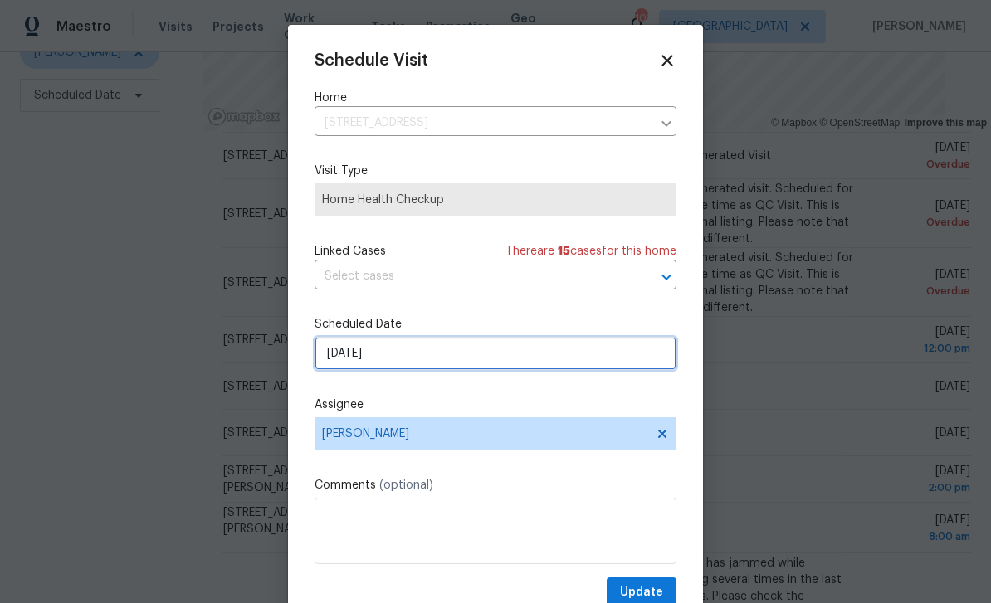
click at [624, 367] on input "[DATE]" at bounding box center [495, 353] width 362 height 33
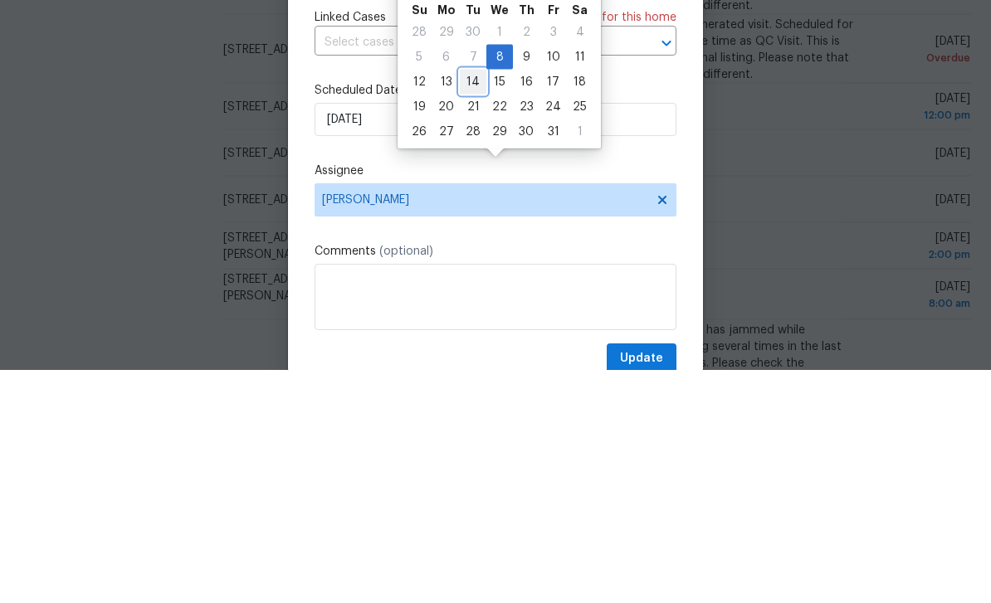
click at [475, 304] on div "14" at bounding box center [473, 315] width 27 height 23
type input "[DATE]"
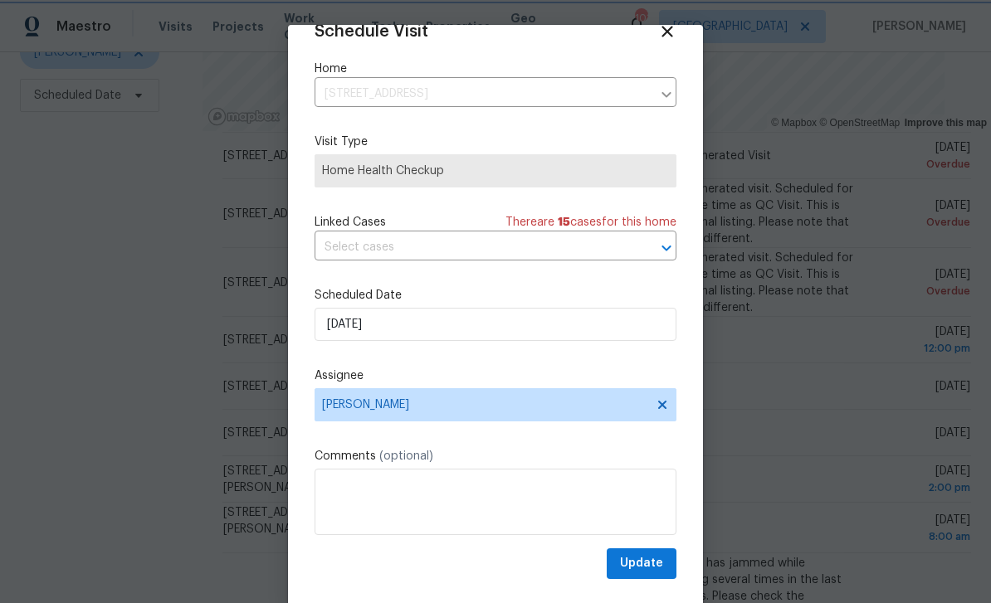
scroll to position [32, 0]
click at [649, 563] on span "Update" at bounding box center [641, 563] width 43 height 21
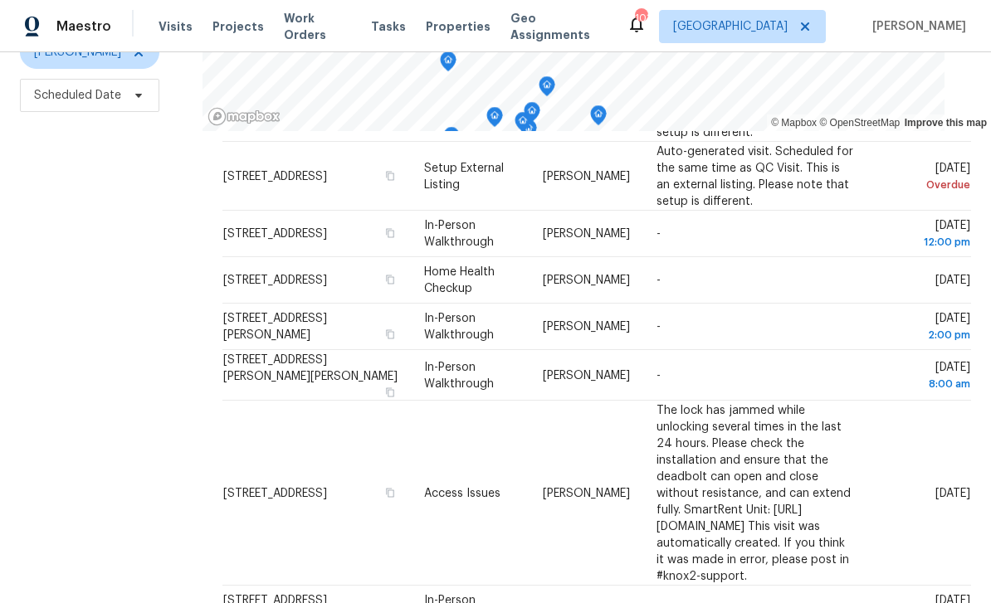
scroll to position [193, 0]
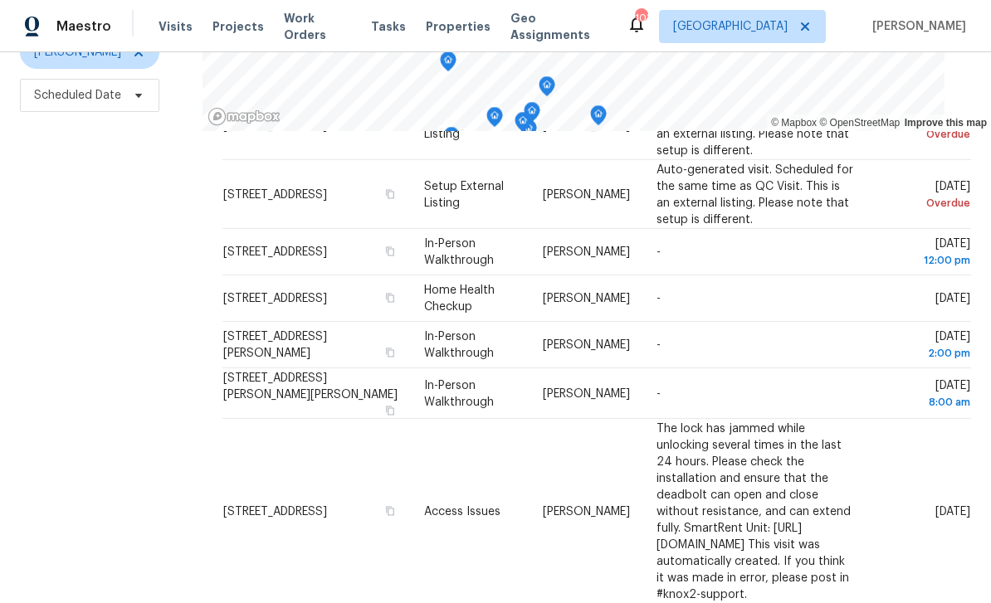
click at [0, 0] on icon at bounding box center [0, 0] width 0 height 0
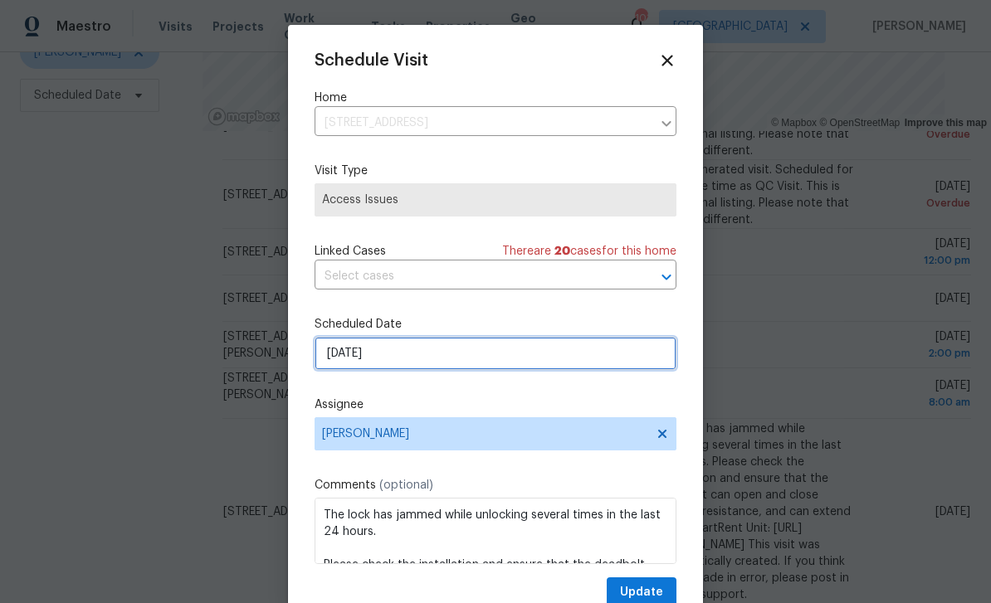
click at [617, 359] on input "[DATE]" at bounding box center [495, 353] width 362 height 33
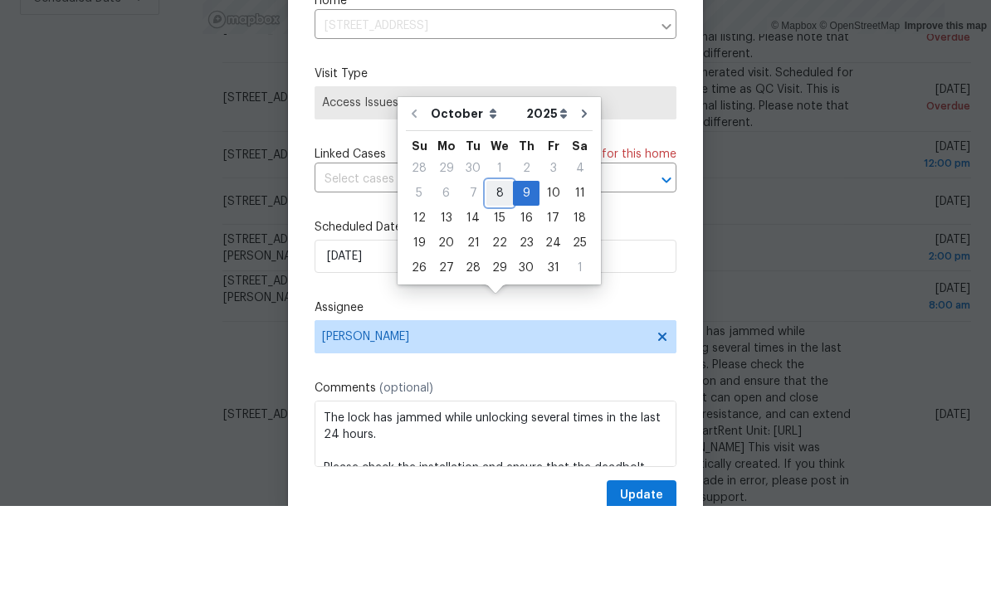
click at [501, 279] on div "8" at bounding box center [499, 290] width 27 height 23
type input "10/8/2025"
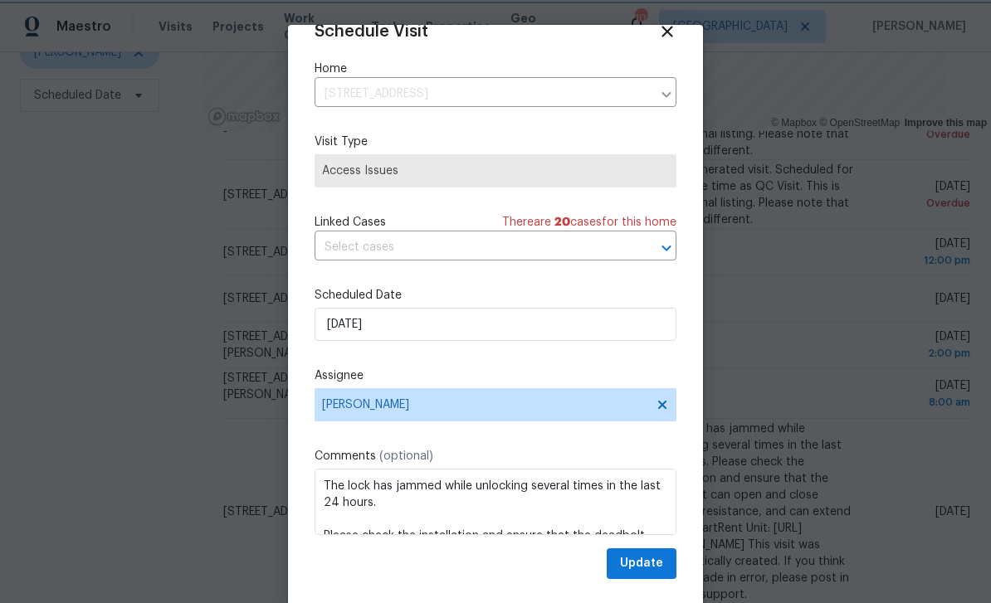
scroll to position [32, 0]
click at [650, 560] on span "Update" at bounding box center [641, 563] width 43 height 21
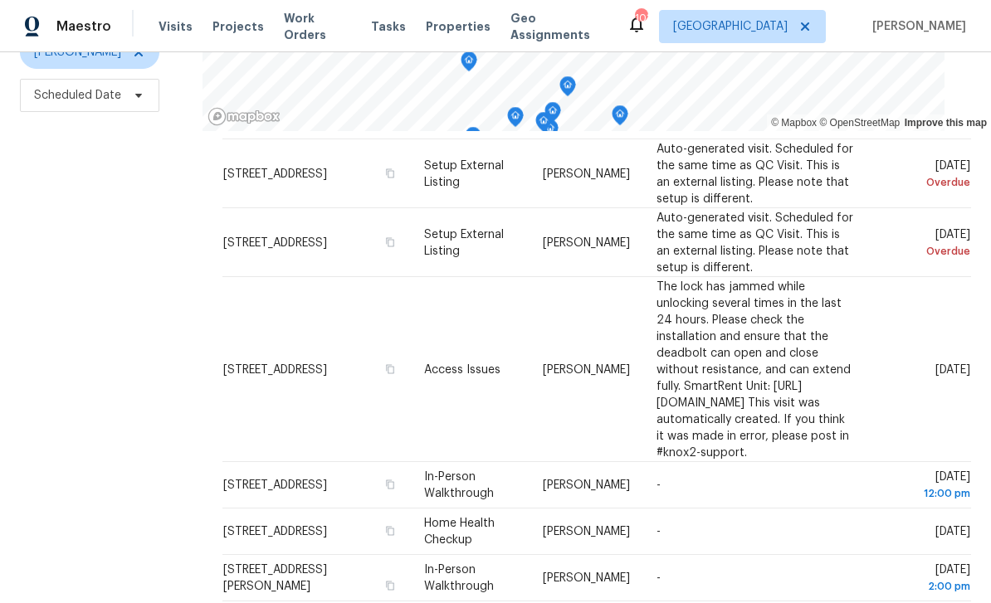
scroll to position [220, 0]
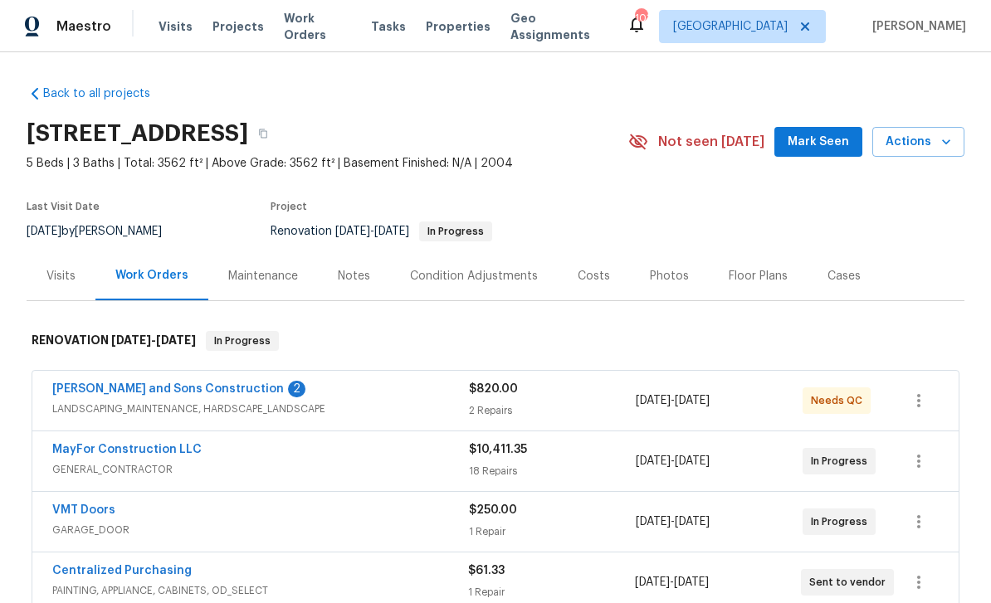
click at [80, 387] on link "[PERSON_NAME] and Sons Construction" at bounding box center [167, 389] width 231 height 12
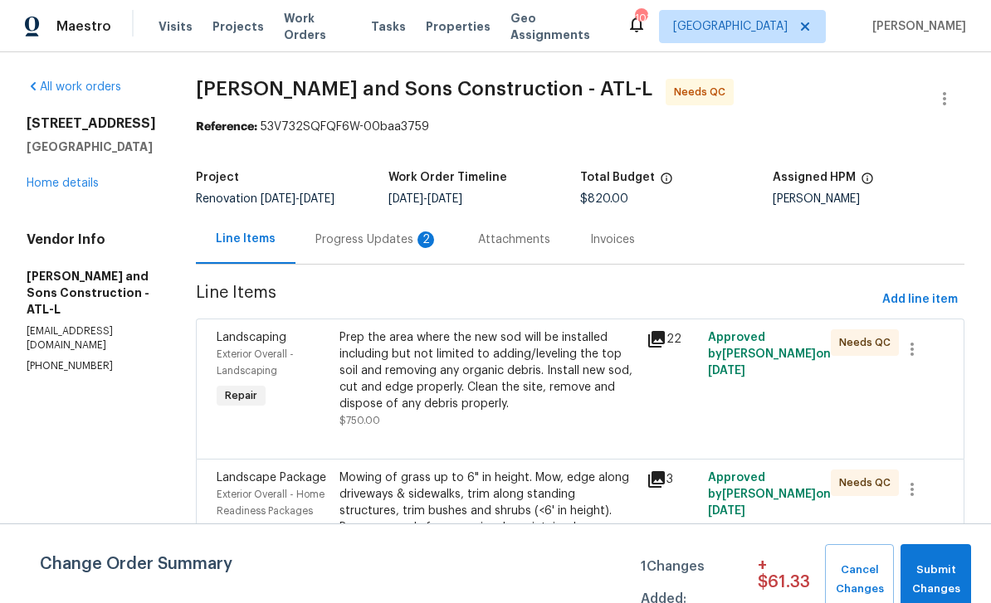
click at [324, 233] on div "Progress Updates 2" at bounding box center [376, 239] width 123 height 17
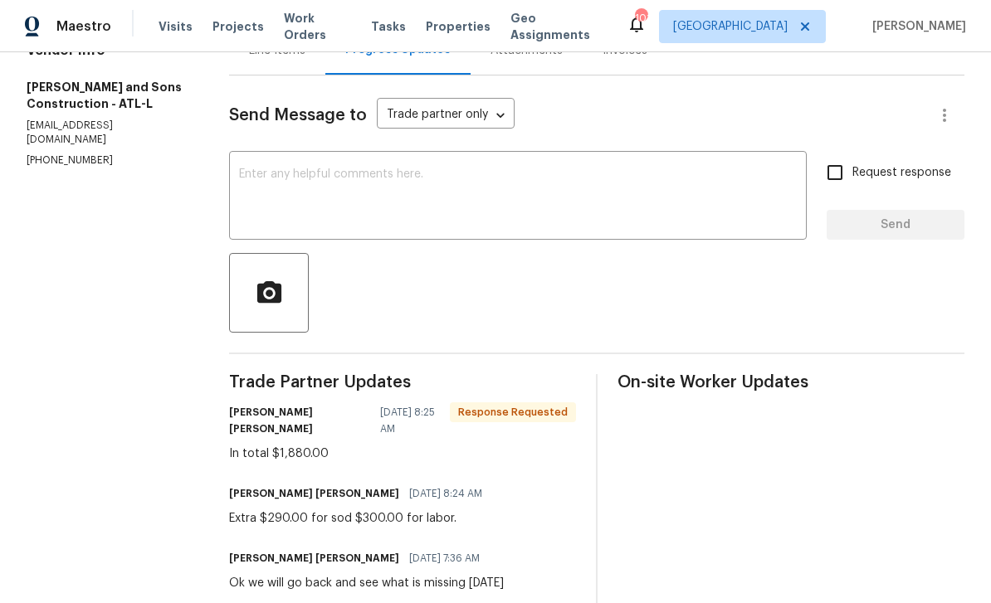
scroll to position [184, 0]
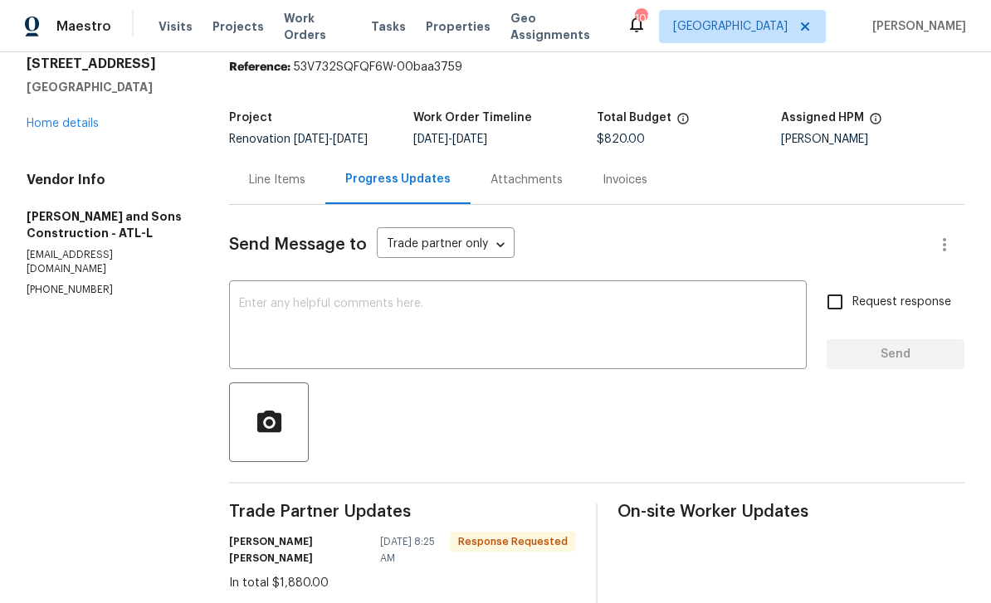
click at [278, 172] on div "Line Items" at bounding box center [277, 180] width 56 height 17
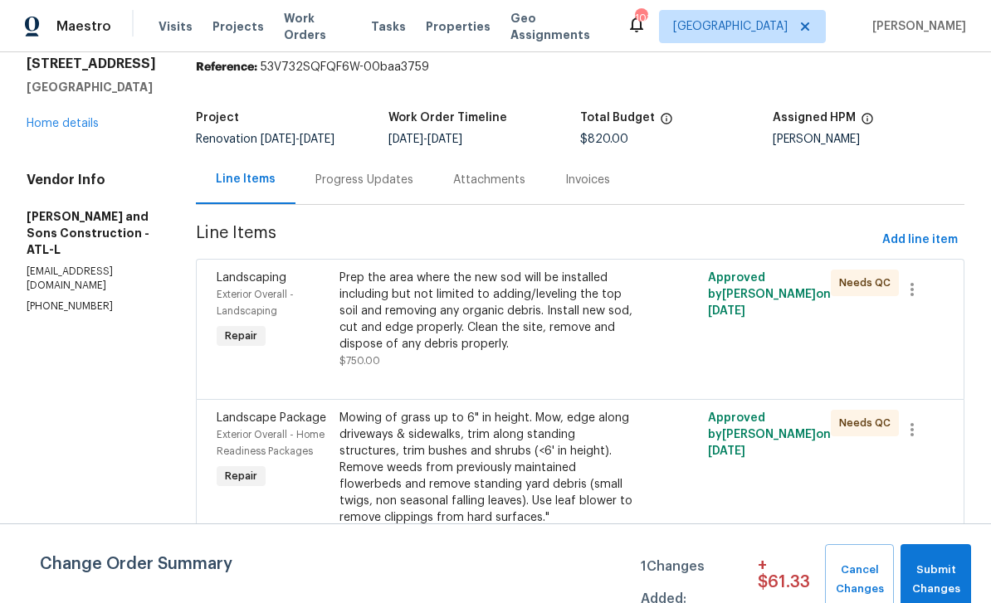
scroll to position [25, 0]
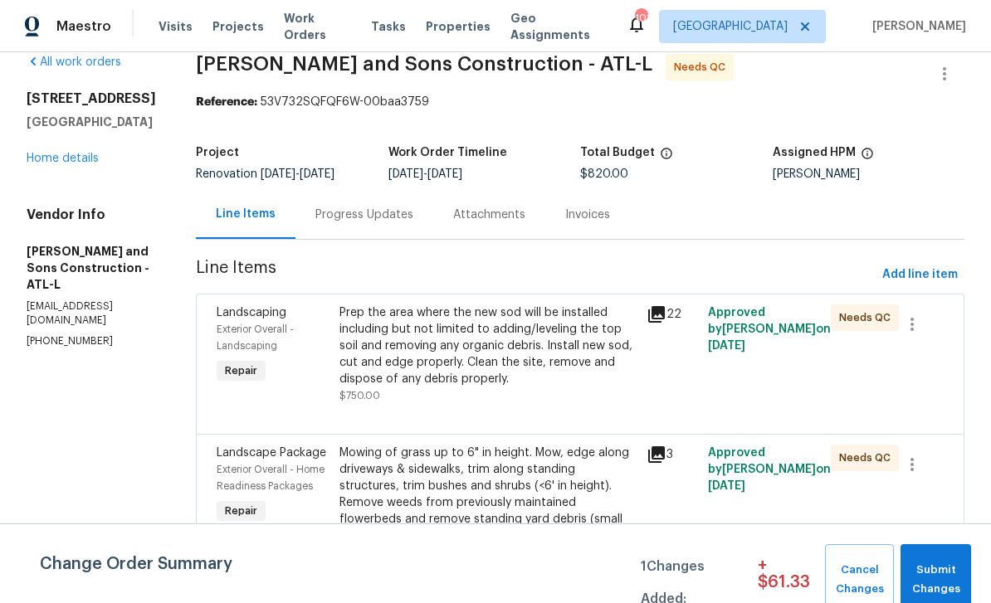
click at [217, 324] on span "Exterior Overall - Landscaping" at bounding box center [255, 337] width 77 height 27
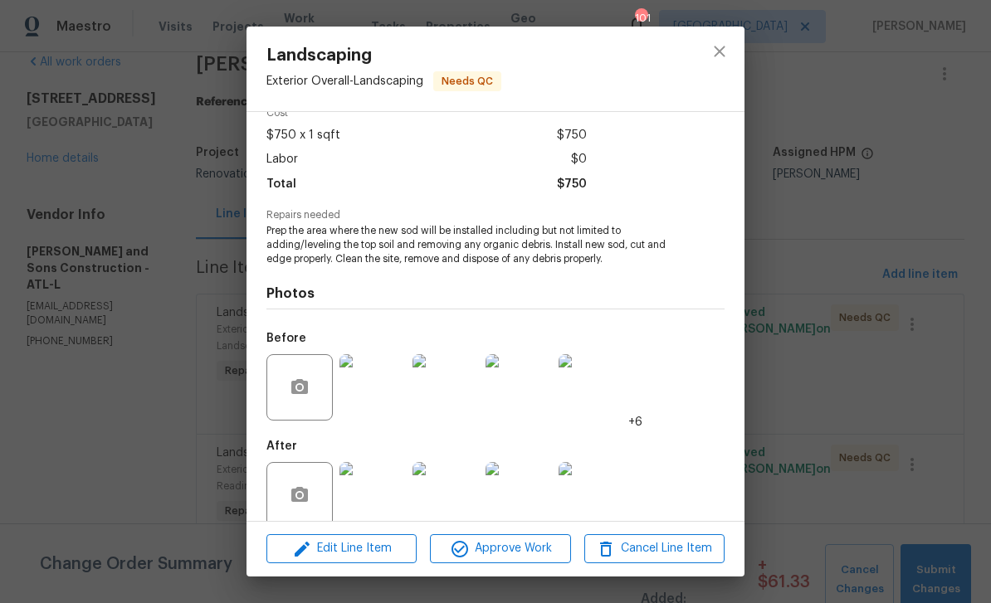
scroll to position [89, 0]
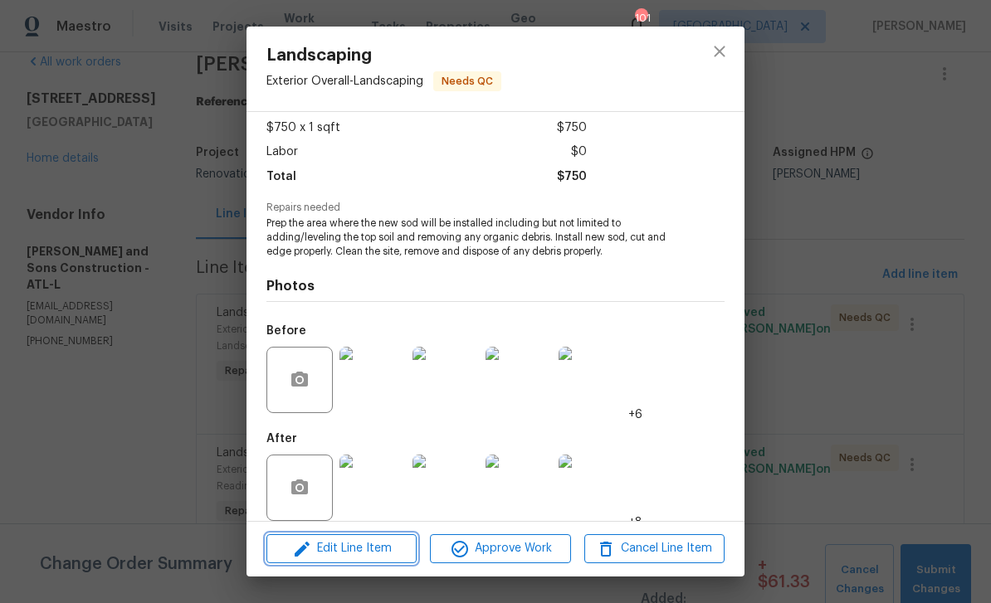
click at [337, 550] on span "Edit Line Item" at bounding box center [341, 548] width 140 height 21
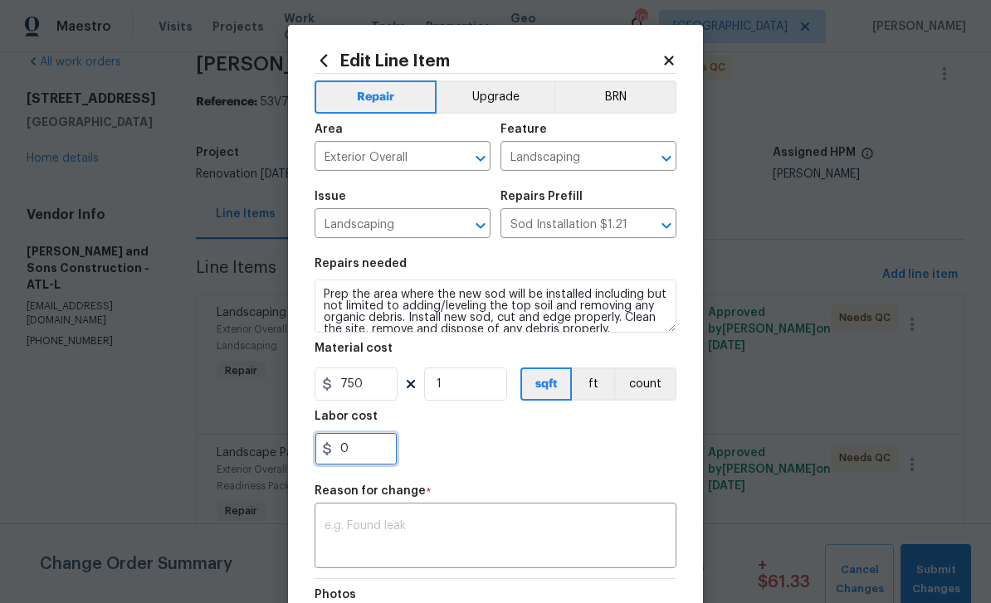
click at [358, 450] on input "0" at bounding box center [355, 448] width 83 height 33
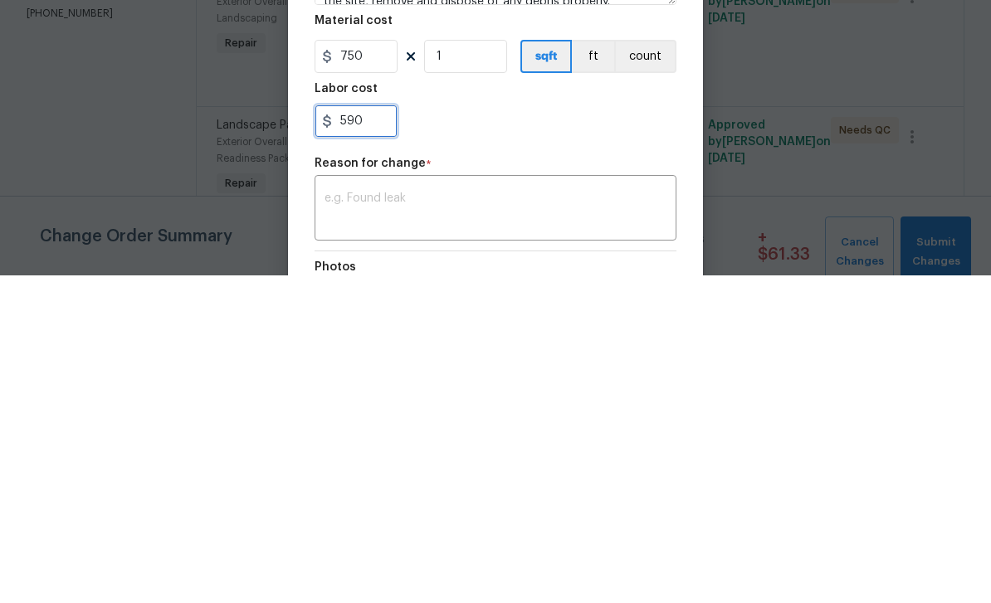
type input "590"
click at [341, 520] on textarea at bounding box center [495, 537] width 342 height 35
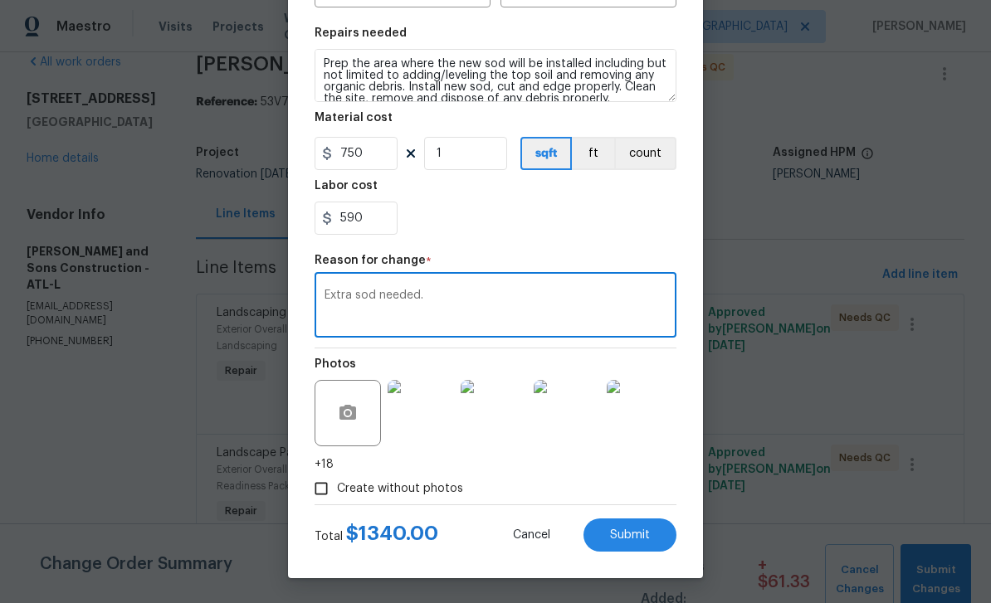
scroll to position [234, 0]
type textarea "Extra sod needed."
click at [645, 537] on span "Submit" at bounding box center [630, 535] width 40 height 12
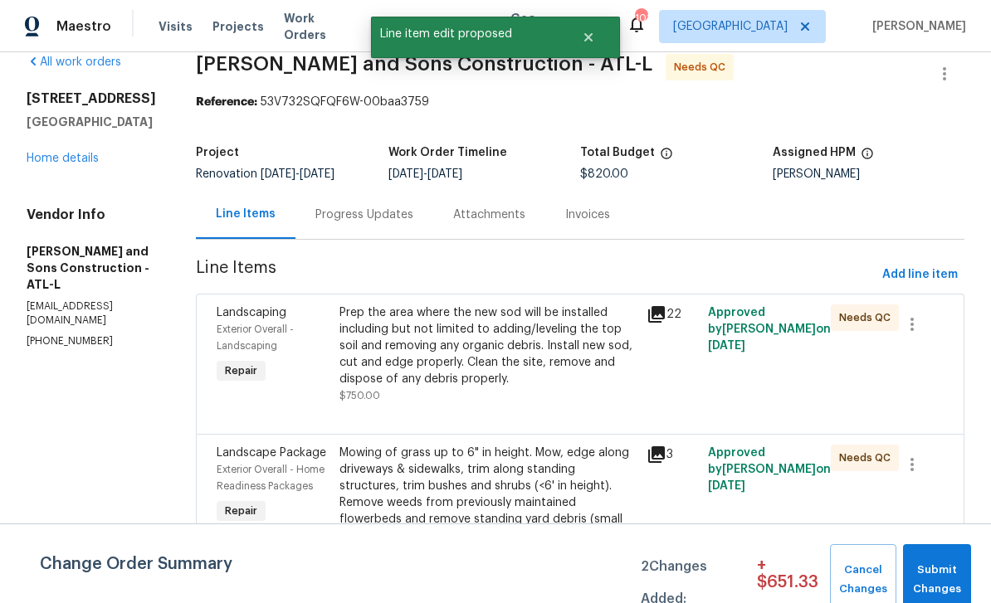
scroll to position [0, 0]
click at [948, 571] on span "Submit Changes" at bounding box center [936, 580] width 51 height 38
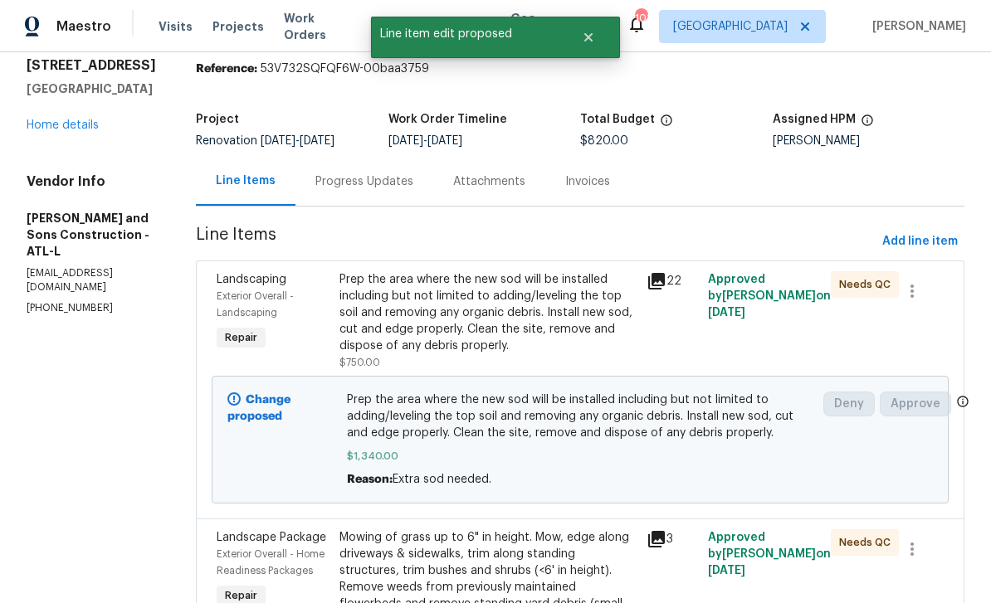
scroll to position [47, 0]
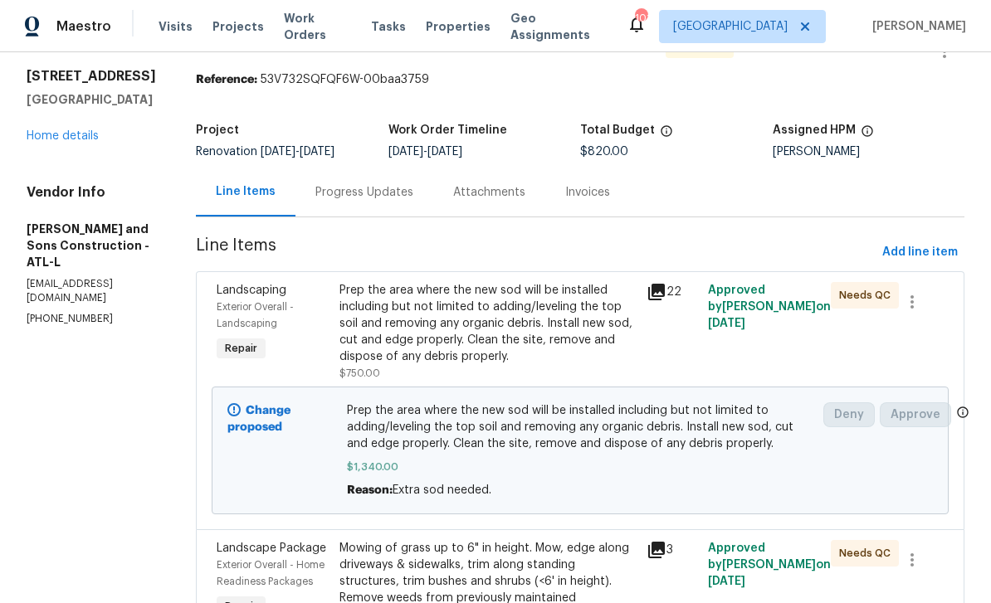
click at [317, 184] on div "Progress Updates" at bounding box center [364, 192] width 98 height 17
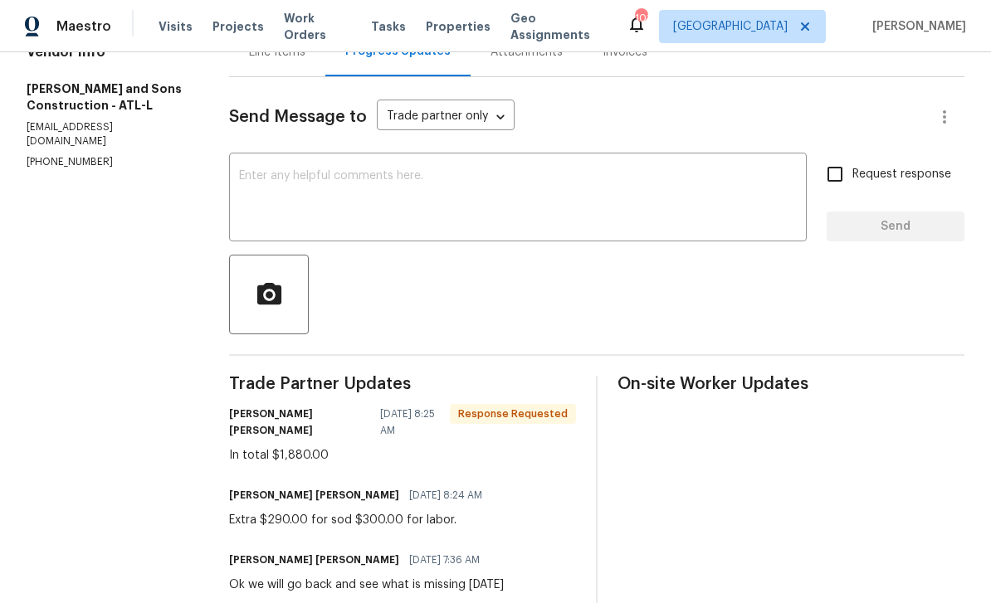
scroll to position [171, 0]
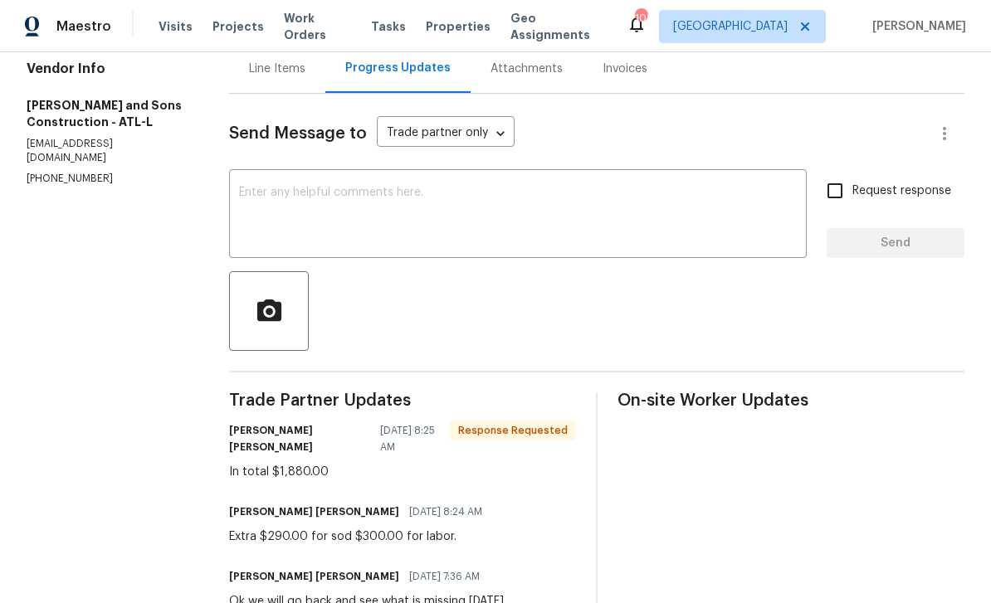
click at [275, 187] on textarea at bounding box center [518, 216] width 558 height 58
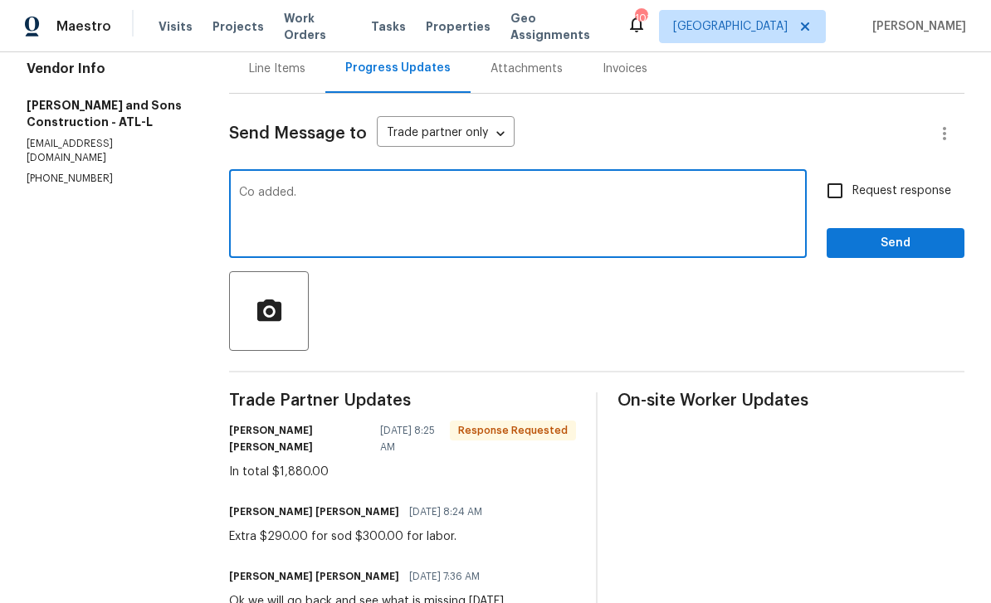
type textarea "Co added."
click at [839, 173] on input "Request response" at bounding box center [834, 190] width 35 height 35
checkbox input "true"
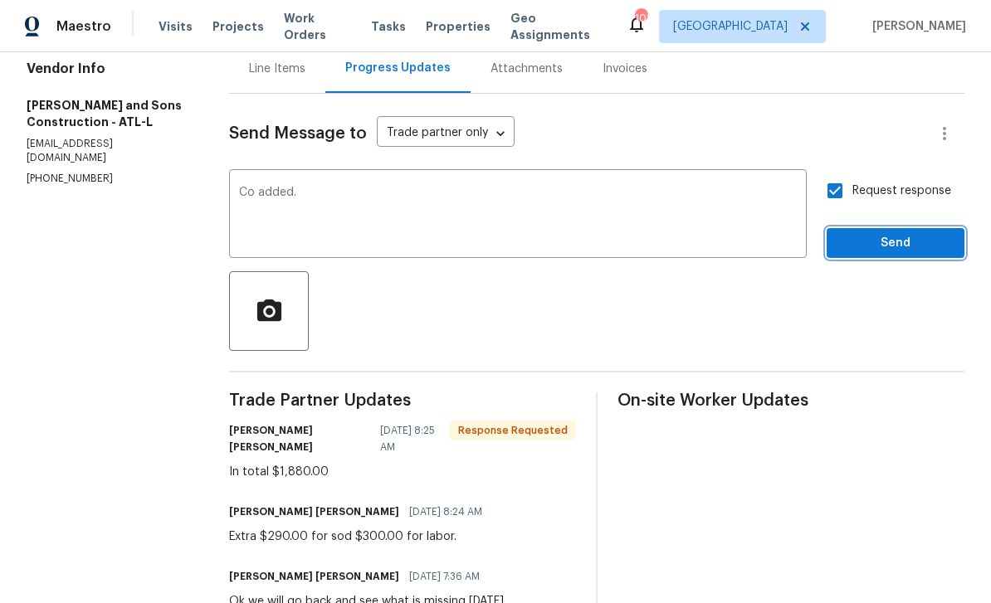
click at [902, 233] on span "Send" at bounding box center [895, 243] width 111 height 21
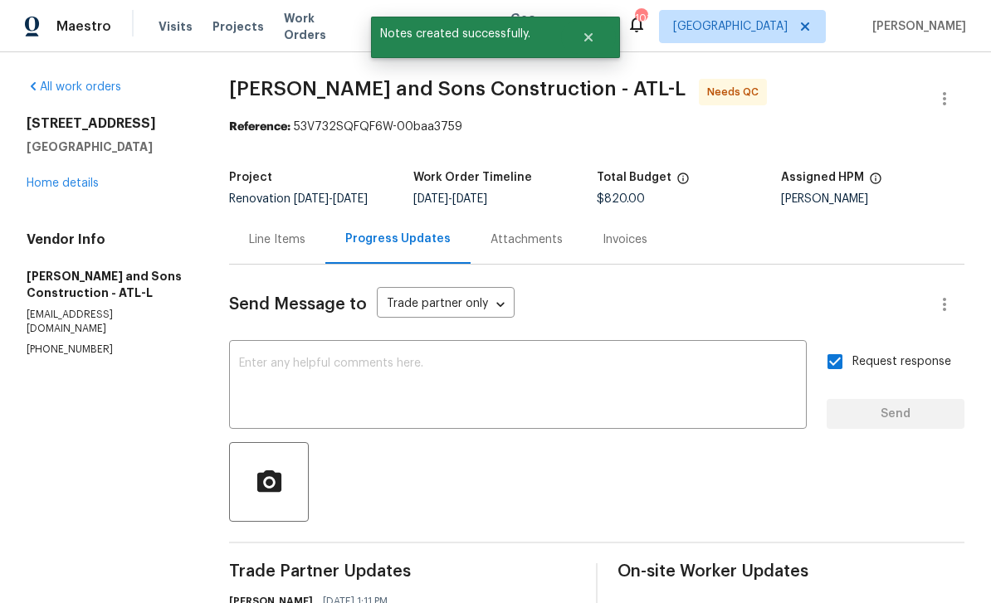
scroll to position [0, 0]
click at [67, 183] on link "Home details" at bounding box center [63, 184] width 72 height 12
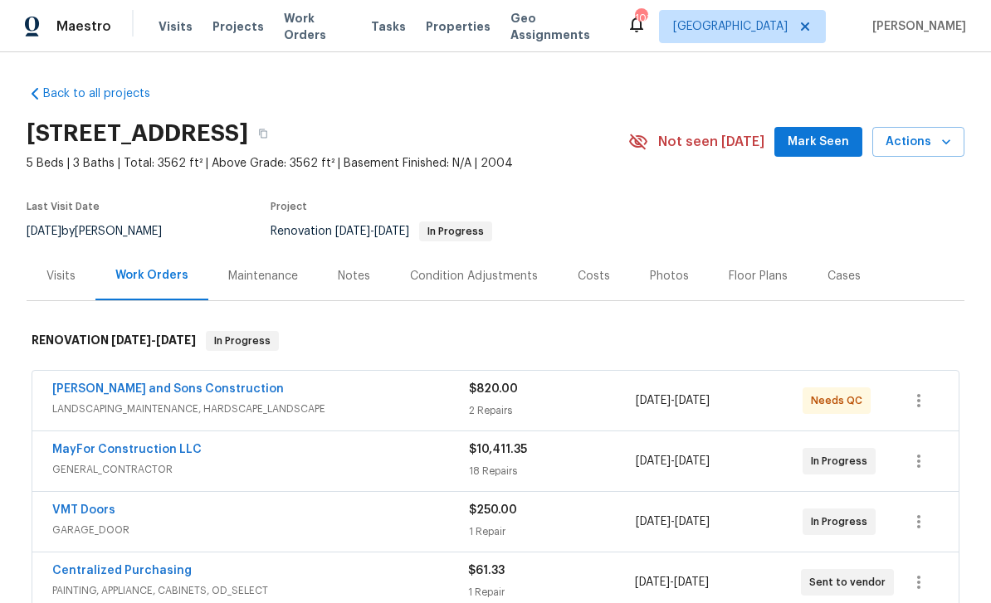
click at [811, 138] on span "Mark Seen" at bounding box center [817, 142] width 61 height 21
